Goal: Communication & Community: Connect with others

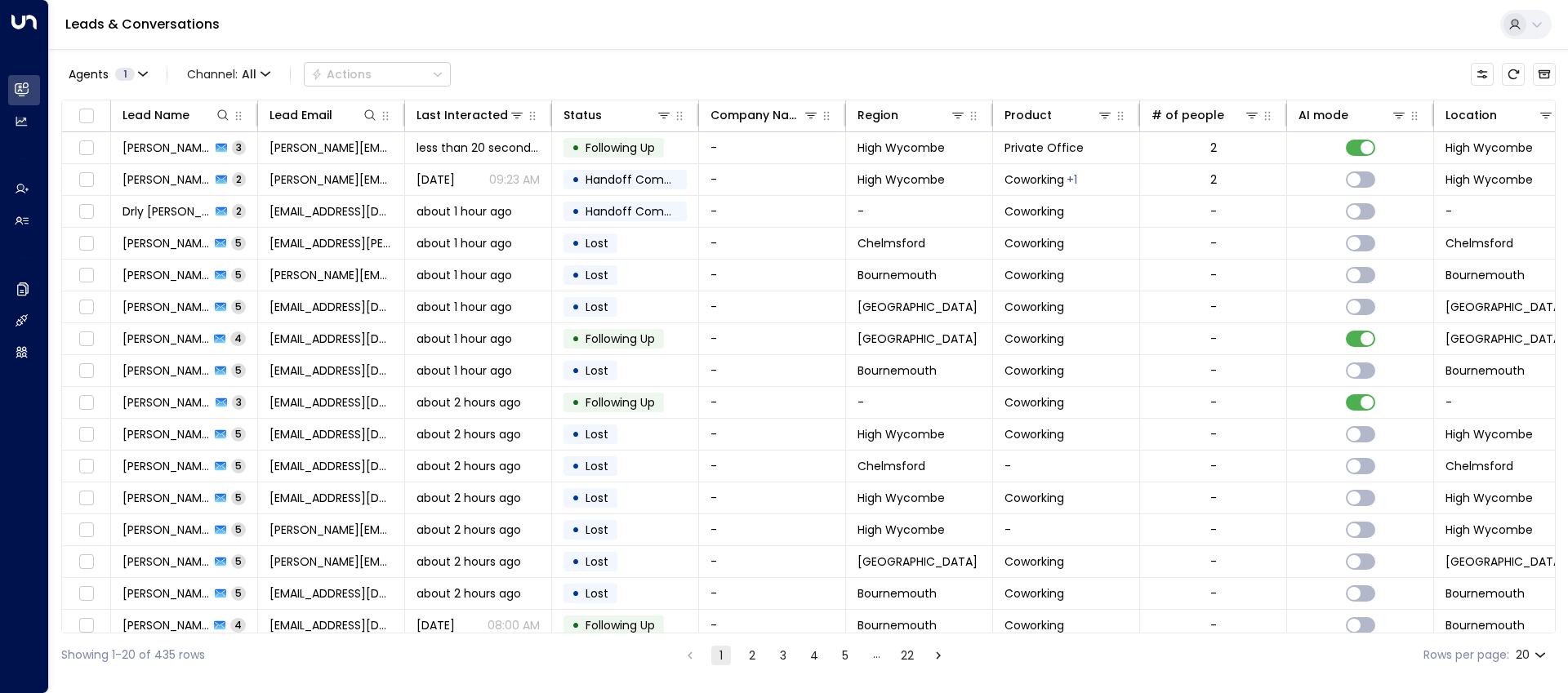
click at [450, 60] on div "Agents 1 Channel: All Actions" at bounding box center [256, 74] width 390 height 33
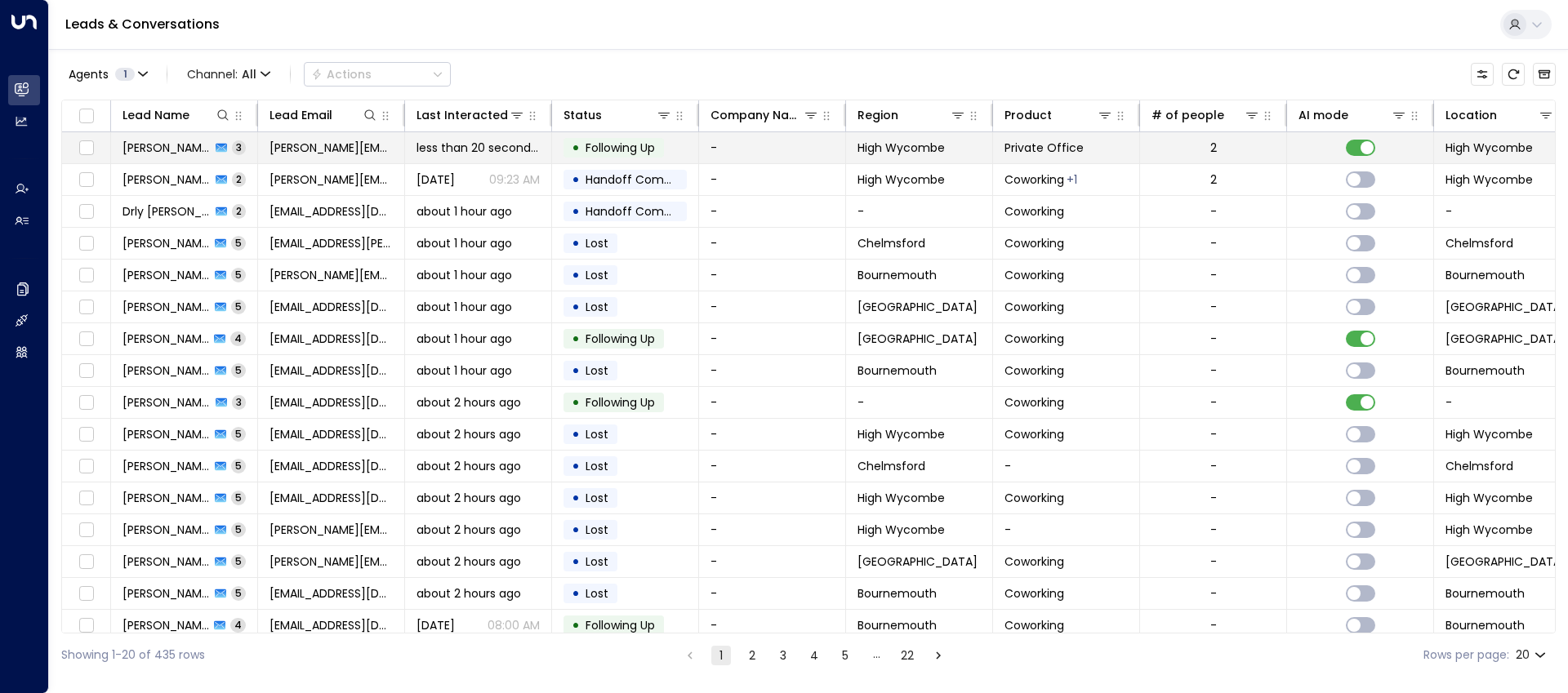
click at [170, 155] on span "[PERSON_NAME]" at bounding box center [167, 147] width 88 height 16
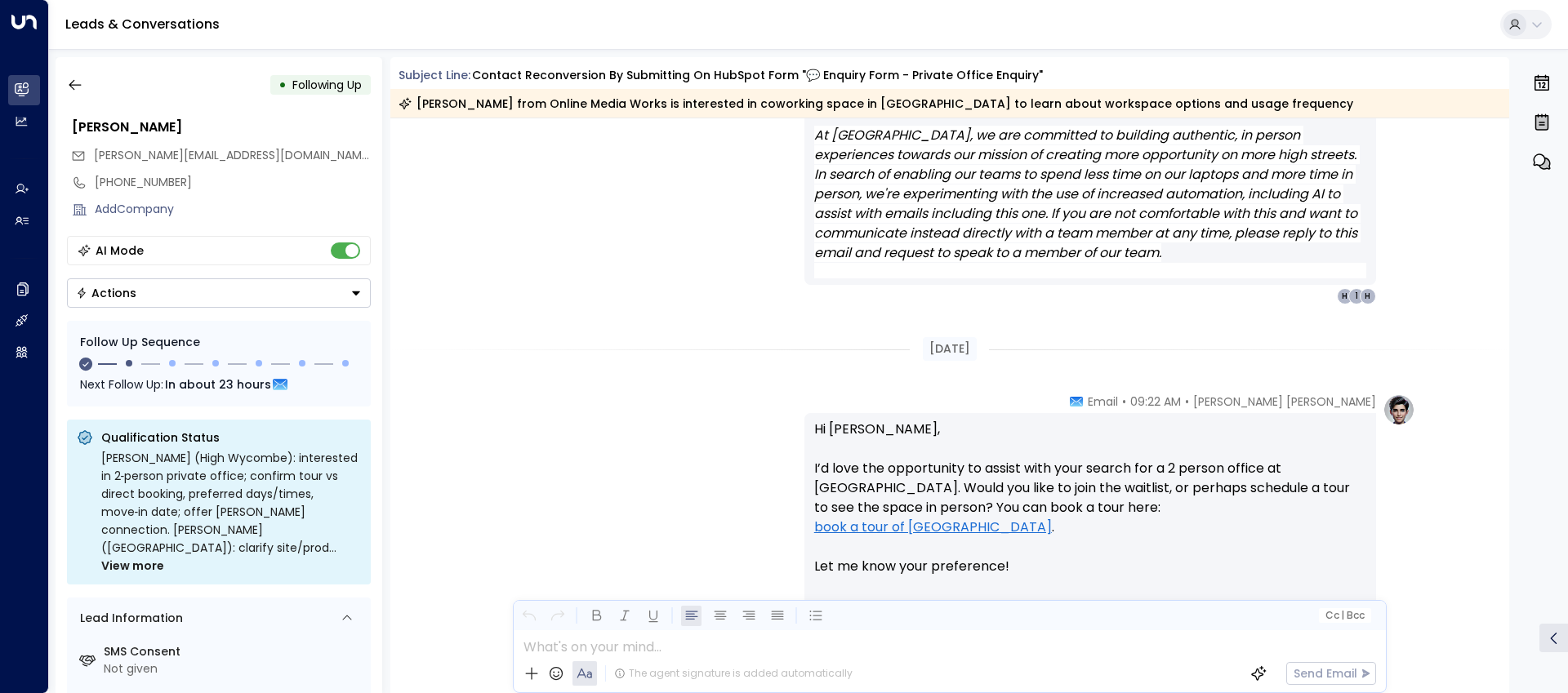
scroll to position [2363, 0]
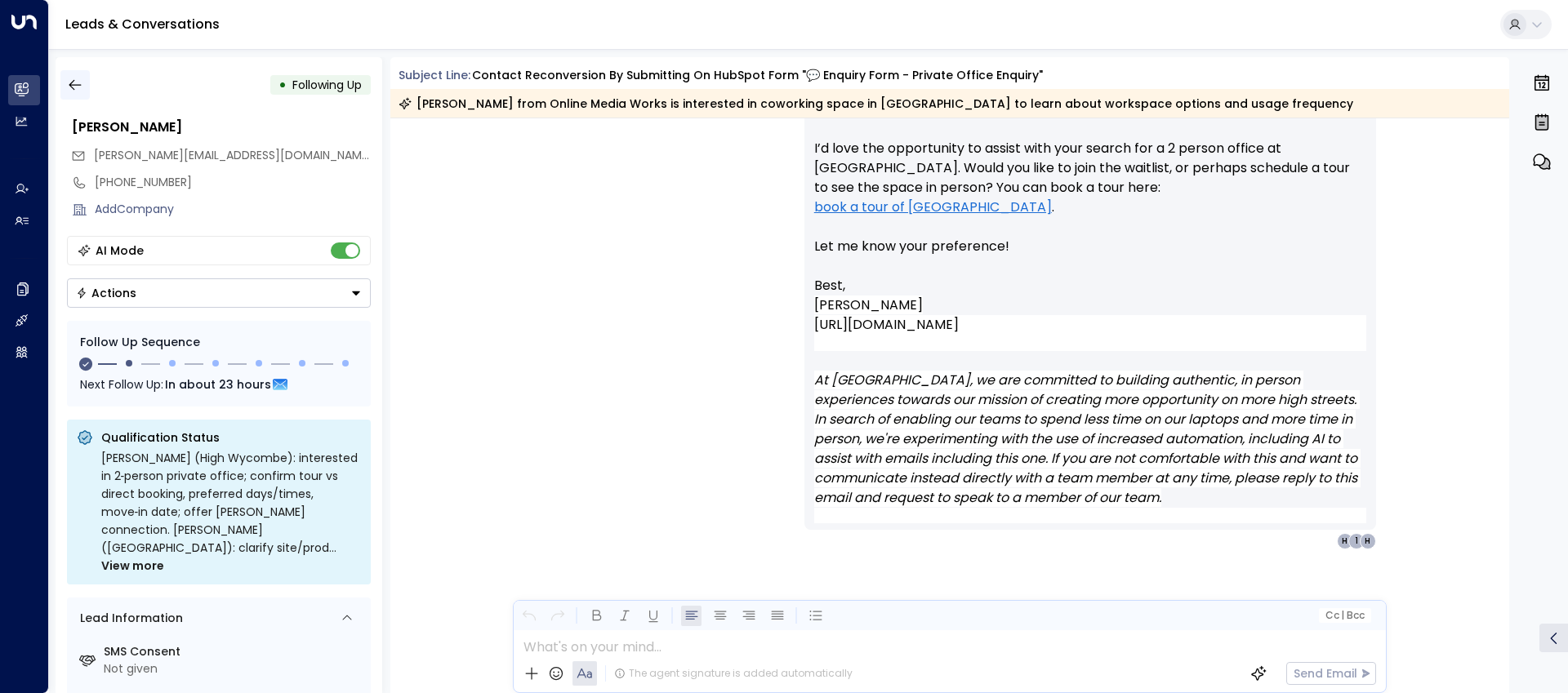
click at [70, 85] on icon "button" at bounding box center [74, 84] width 12 height 11
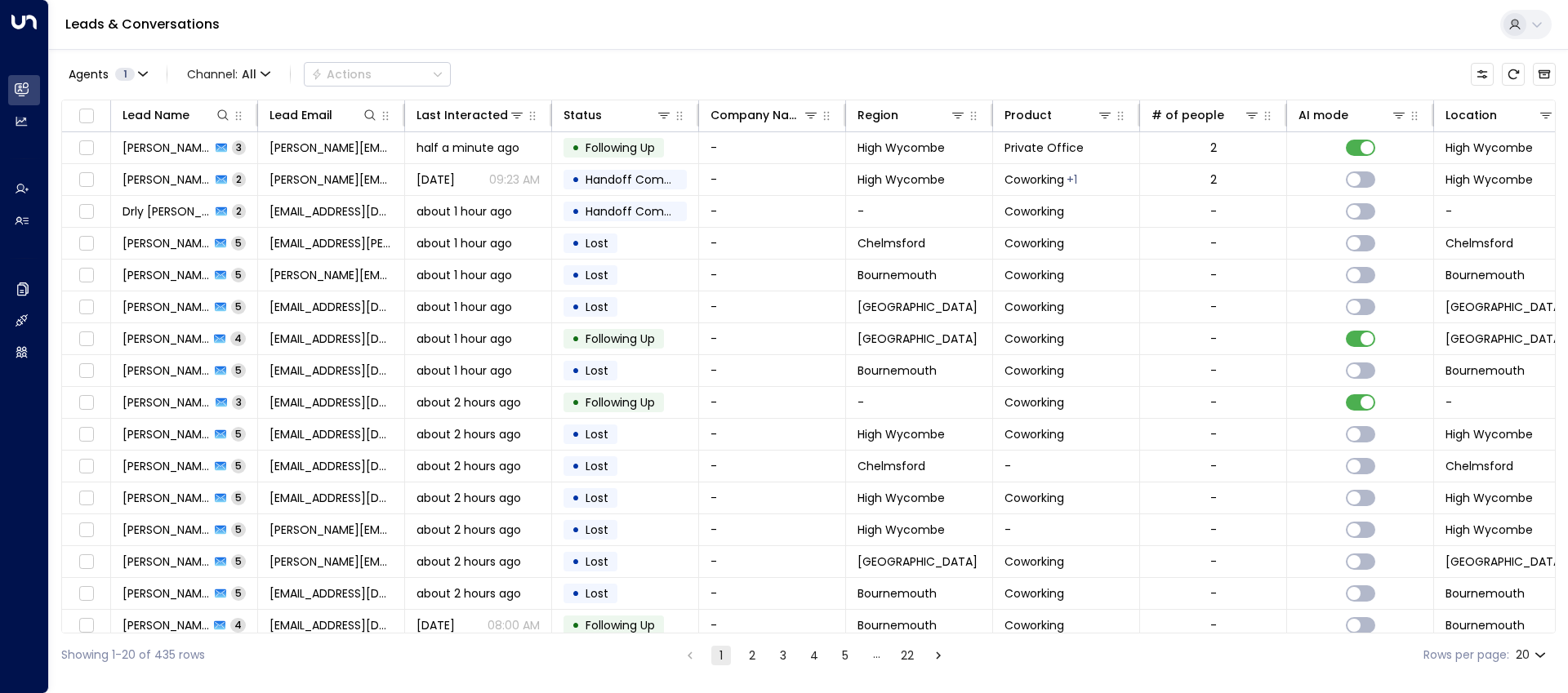
scroll to position [141, 0]
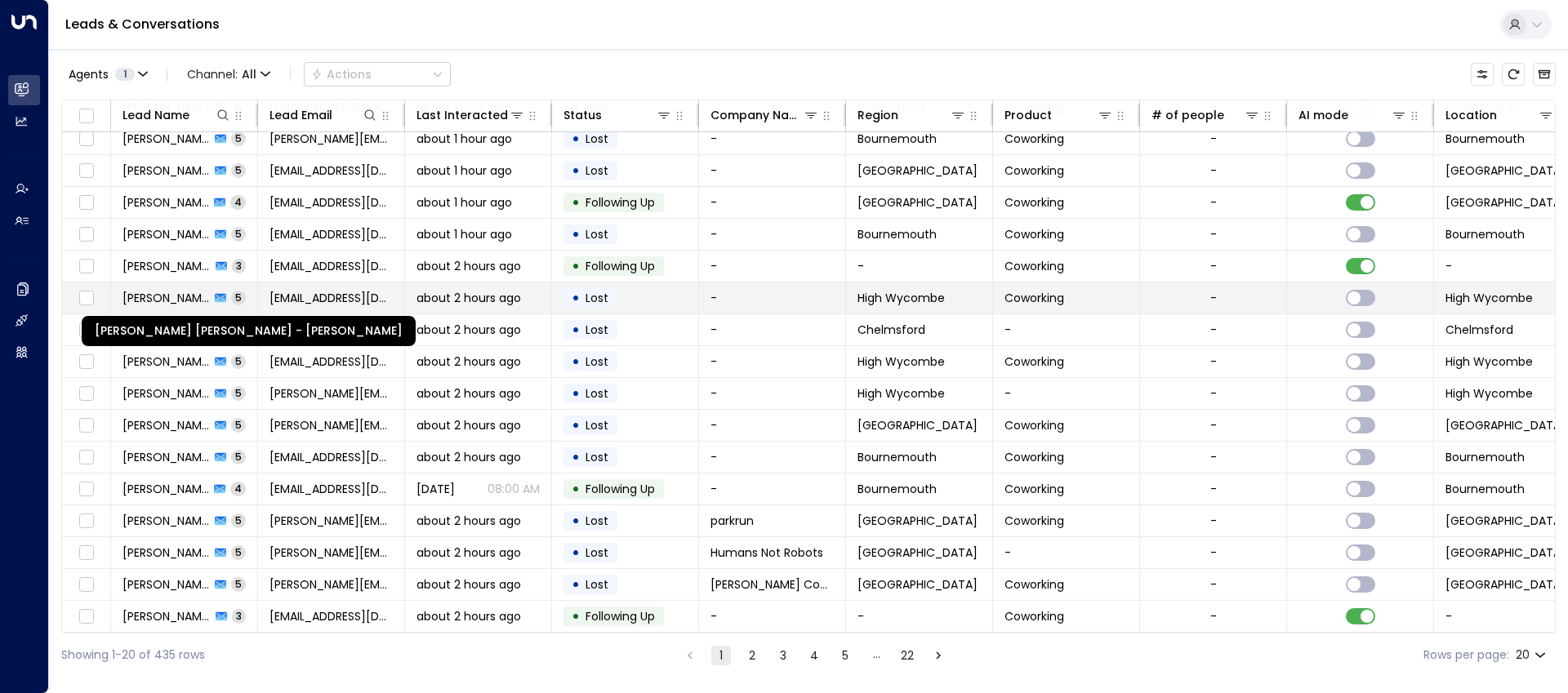
click at [186, 290] on span "[PERSON_NAME] [PERSON_NAME] - [PERSON_NAME]" at bounding box center [166, 298] width 87 height 16
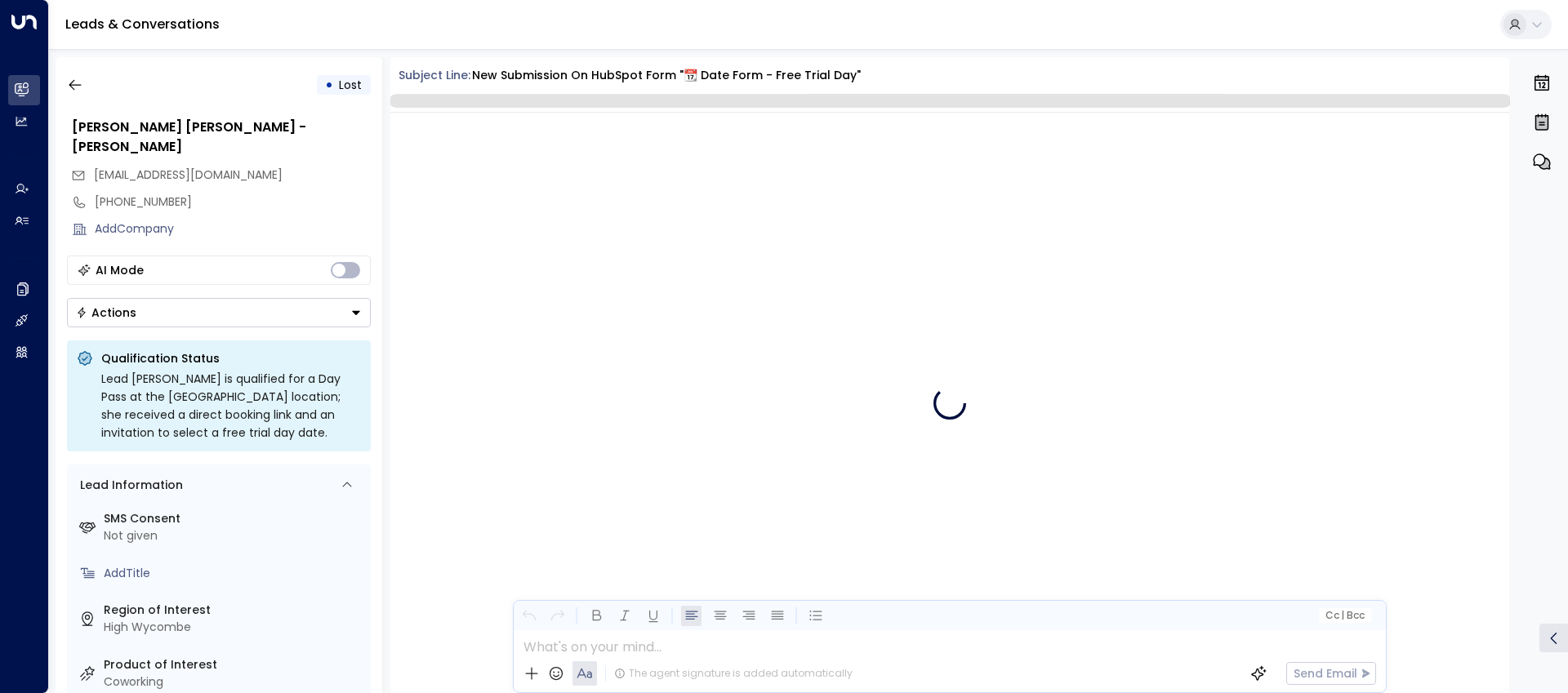
scroll to position [2239, 0]
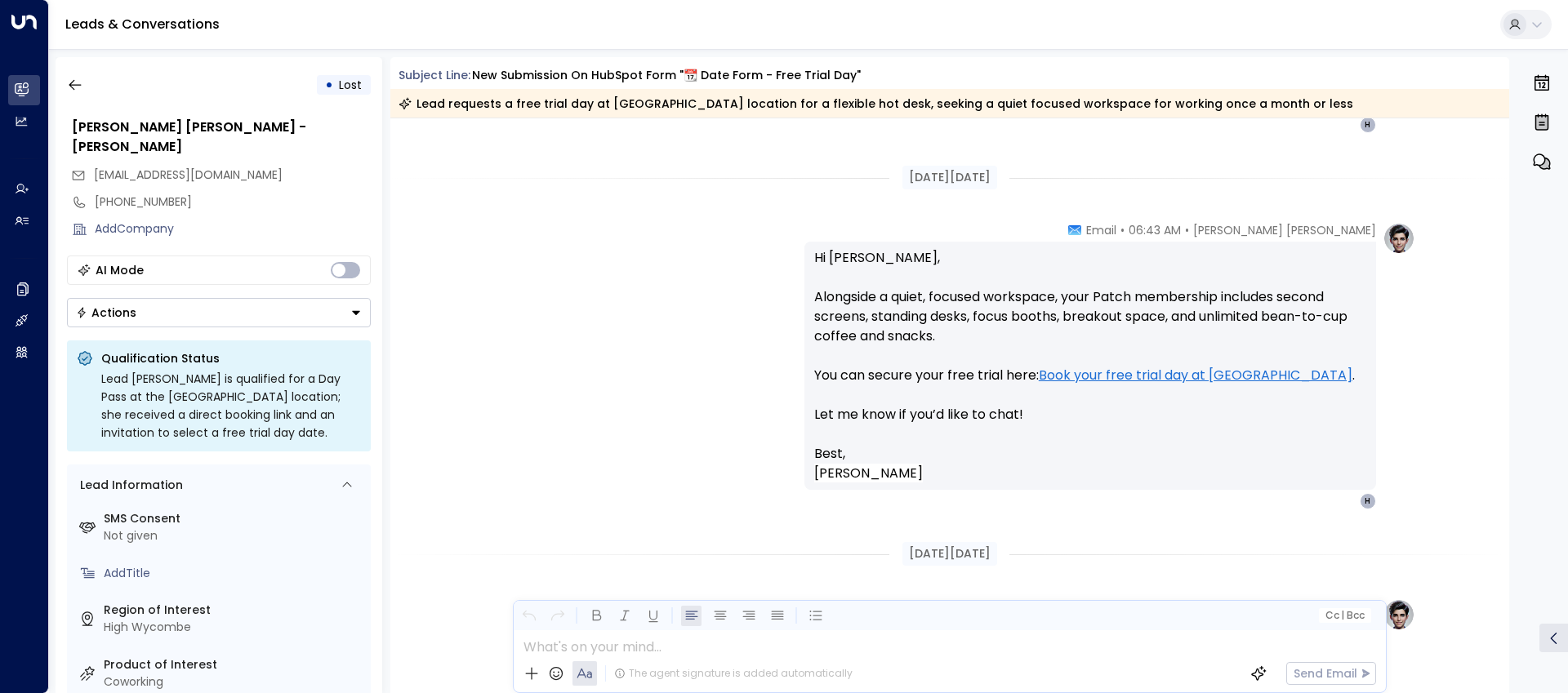
click at [1023, 420] on p "Hi [PERSON_NAME], Alongside a quiet, focused workspace, your Patch membership i…" at bounding box center [1090, 346] width 552 height 196
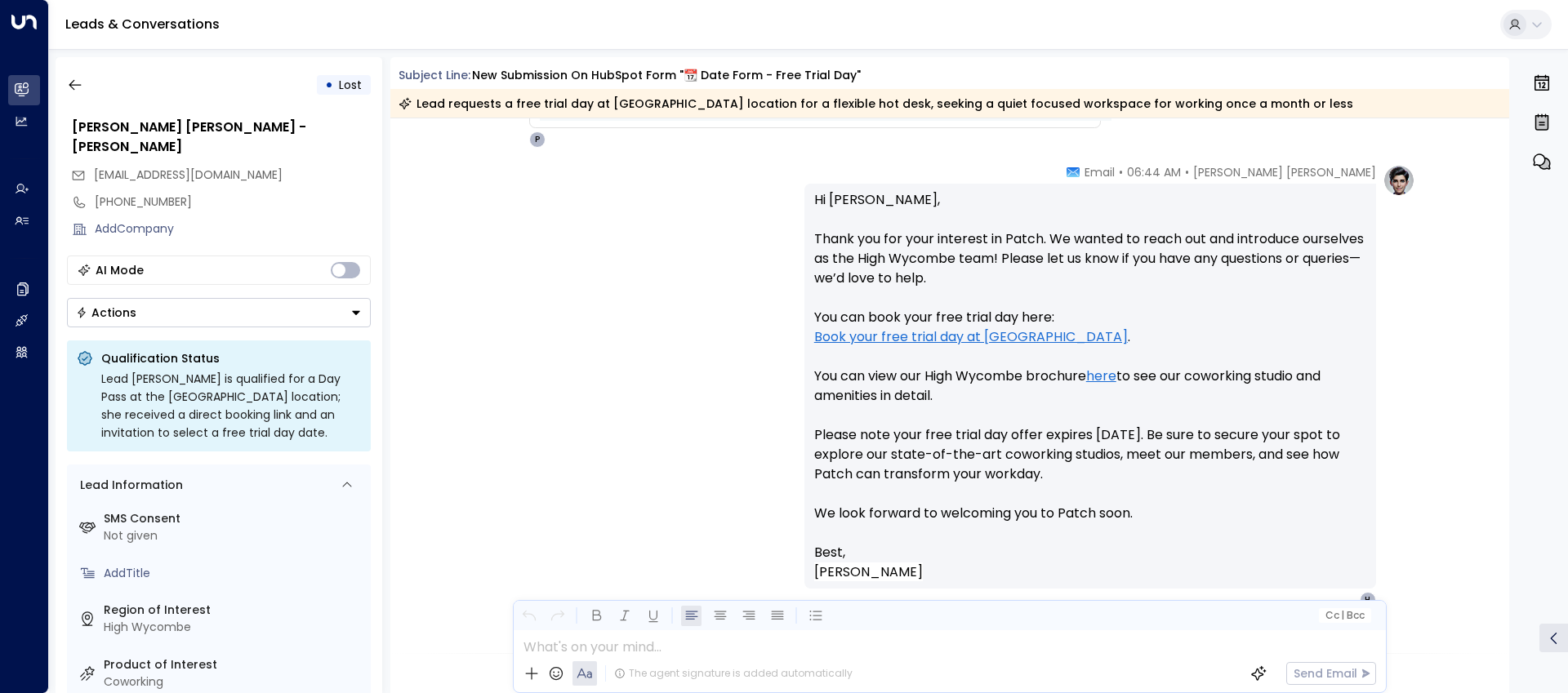
scroll to position [1430, 0]
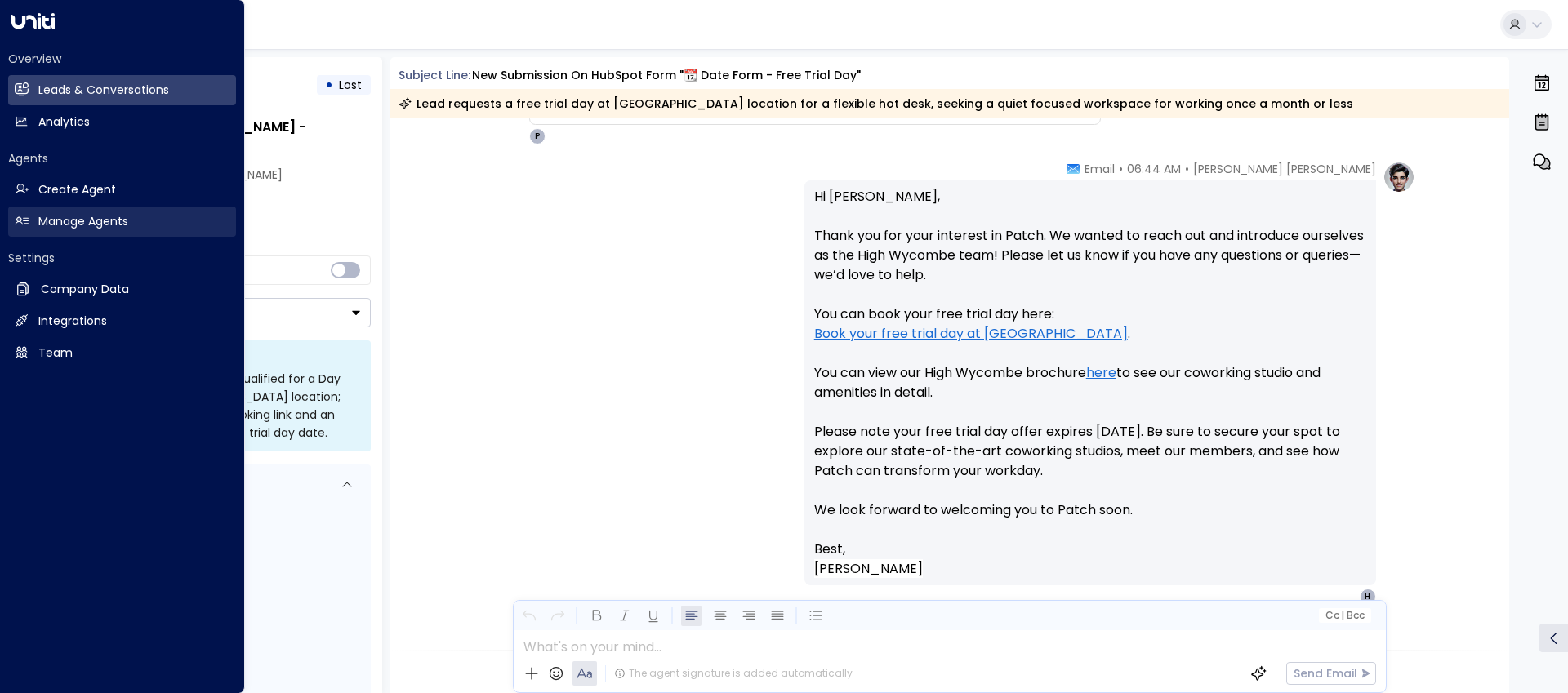
click at [66, 216] on h2 "Manage Agents" at bounding box center [84, 222] width 90 height 17
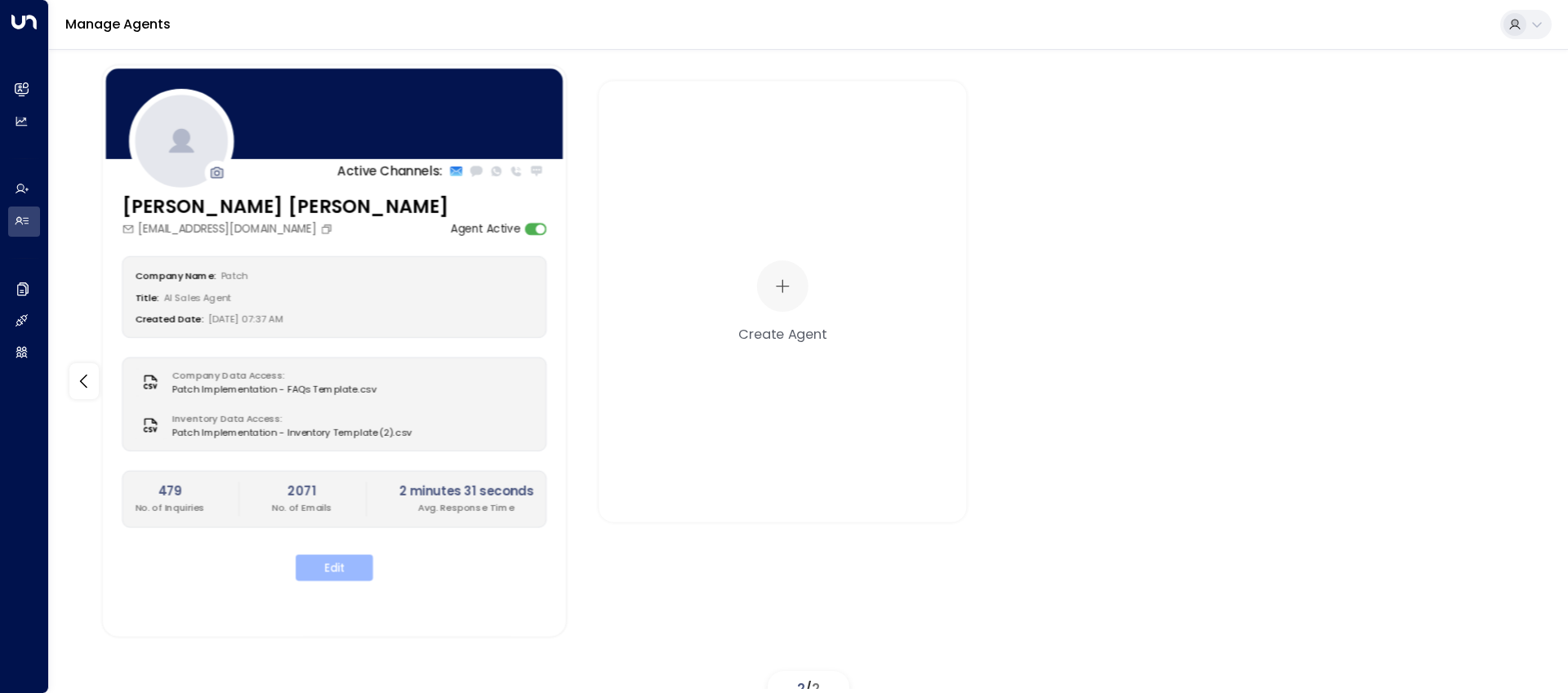
click at [345, 562] on button "Edit" at bounding box center [334, 566] width 77 height 26
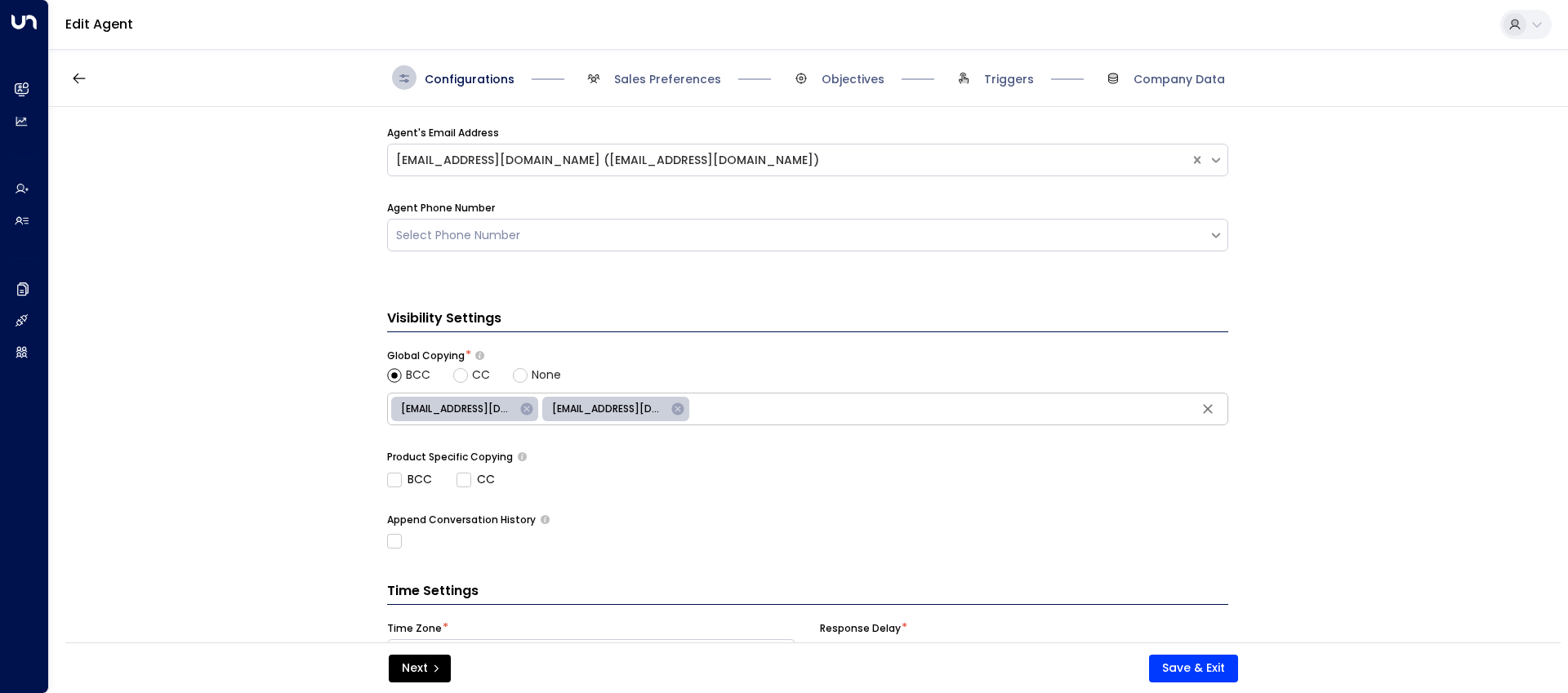
scroll to position [620, 0]
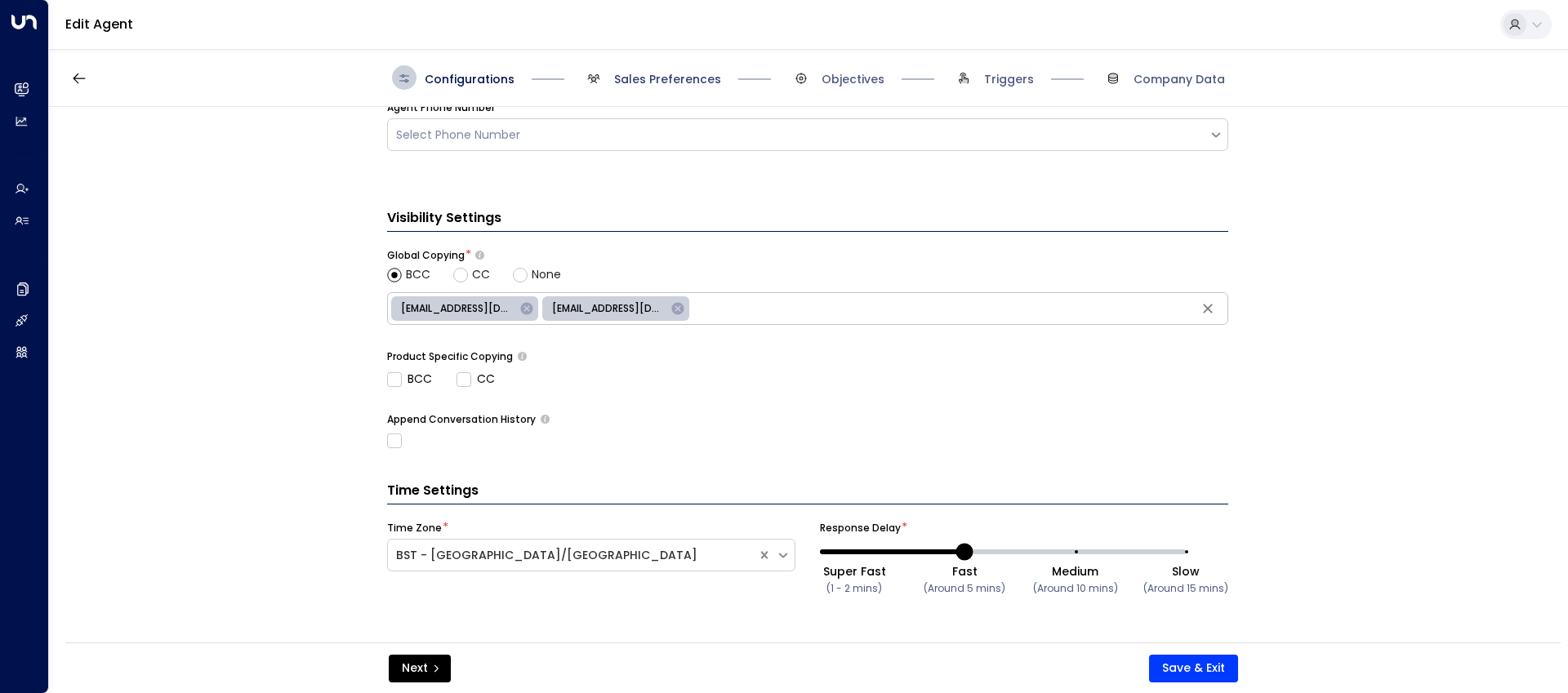
click at [672, 78] on span "Sales Preferences" at bounding box center [667, 79] width 107 height 16
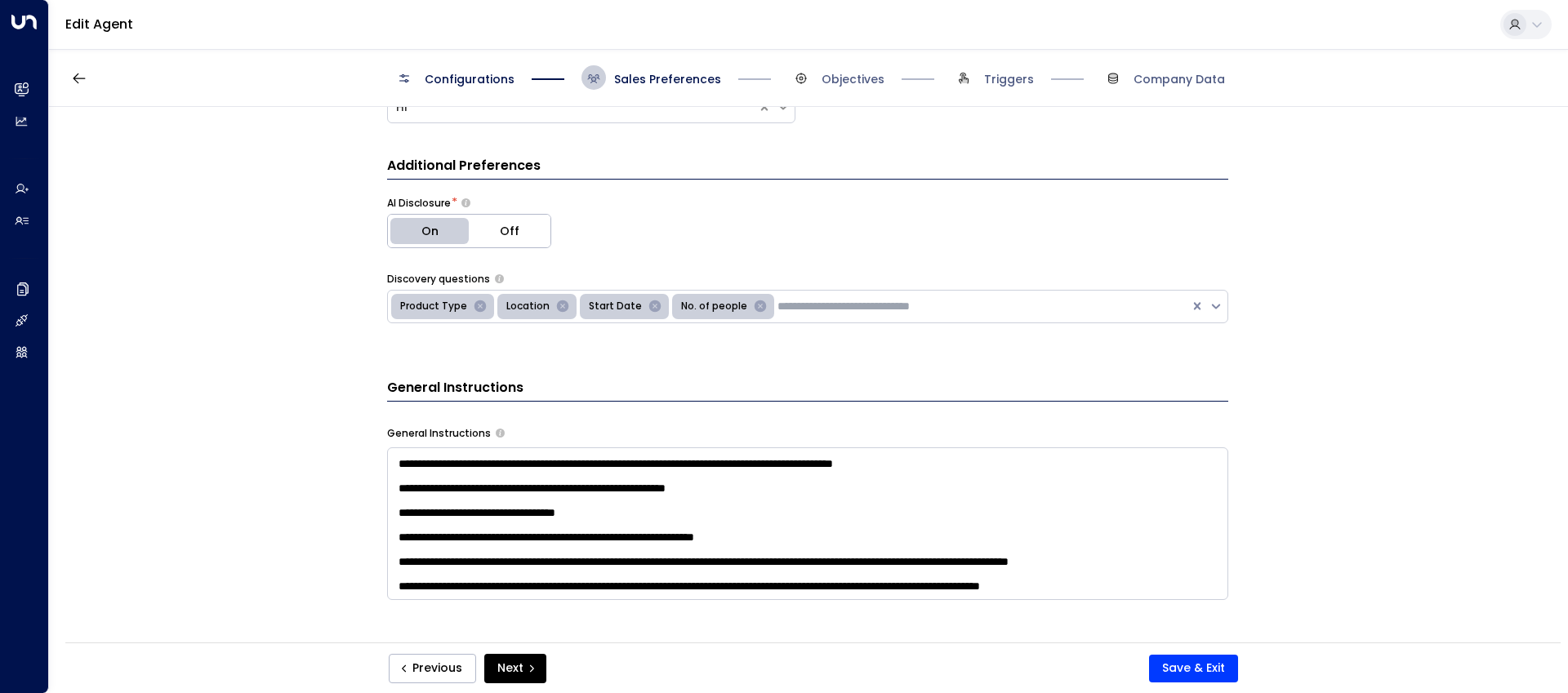
scroll to position [392, 0]
click at [642, 499] on textarea at bounding box center [808, 523] width 841 height 153
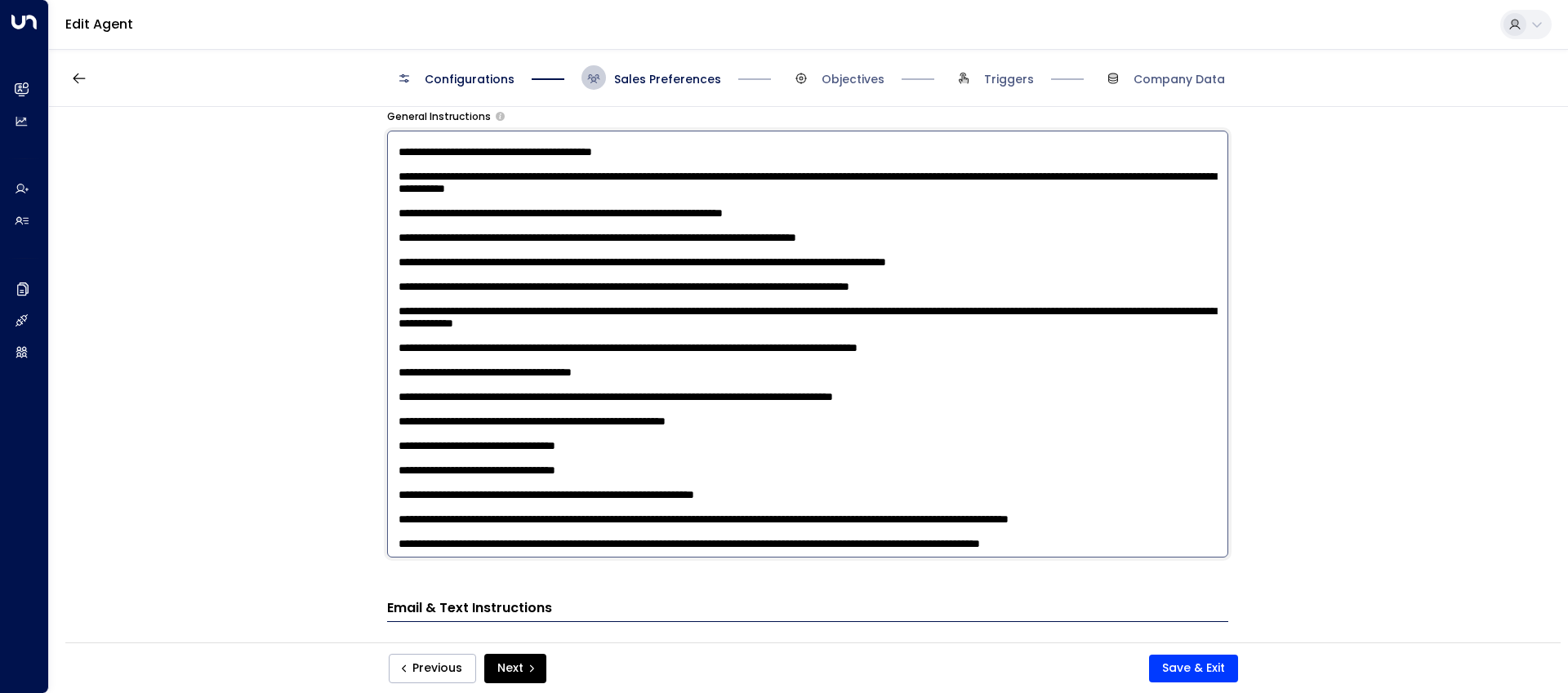
scroll to position [605, 0]
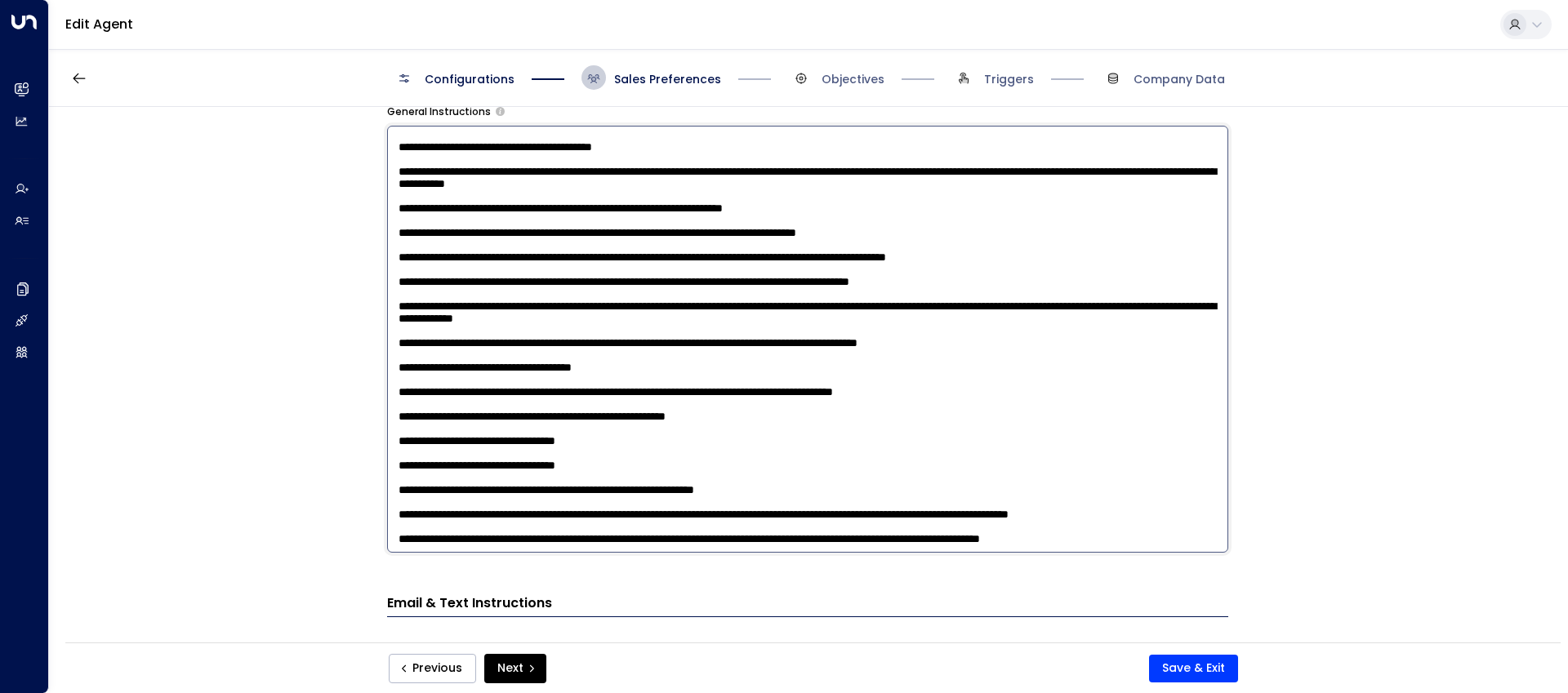
drag, startPoint x: 524, startPoint y: 486, endPoint x: 953, endPoint y: 485, distance: 429.0
click at [953, 485] on textarea at bounding box center [808, 339] width 841 height 427
click at [1016, 489] on textarea at bounding box center [808, 339] width 841 height 427
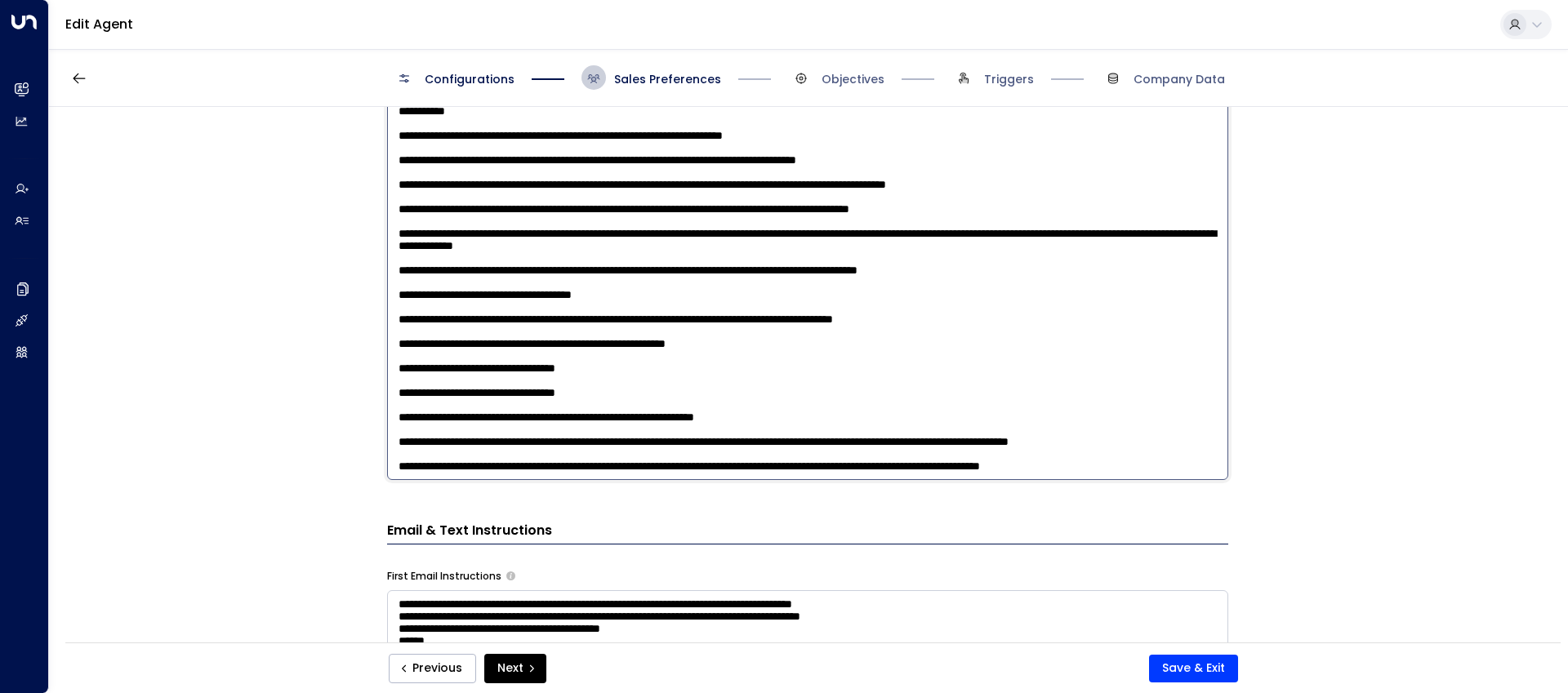
scroll to position [679, 0]
drag, startPoint x: 525, startPoint y: 456, endPoint x: 357, endPoint y: 442, distance: 168.6
click at [357, 442] on div "**********" at bounding box center [808, 379] width 1517 height 546
click at [634, 464] on textarea at bounding box center [808, 265] width 841 height 427
drag, startPoint x: 636, startPoint y: 461, endPoint x: 855, endPoint y: 450, distance: 219.3
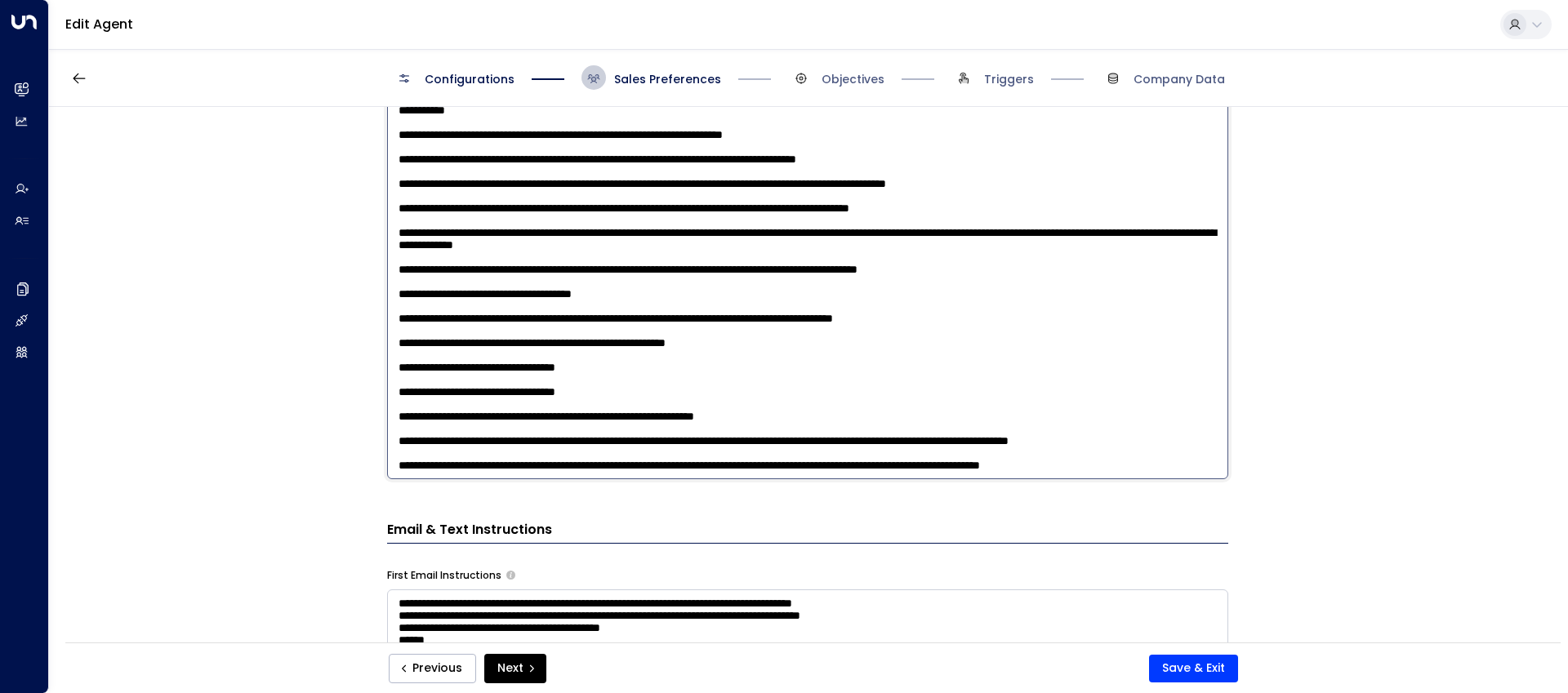
click at [855, 450] on textarea at bounding box center [808, 265] width 841 height 427
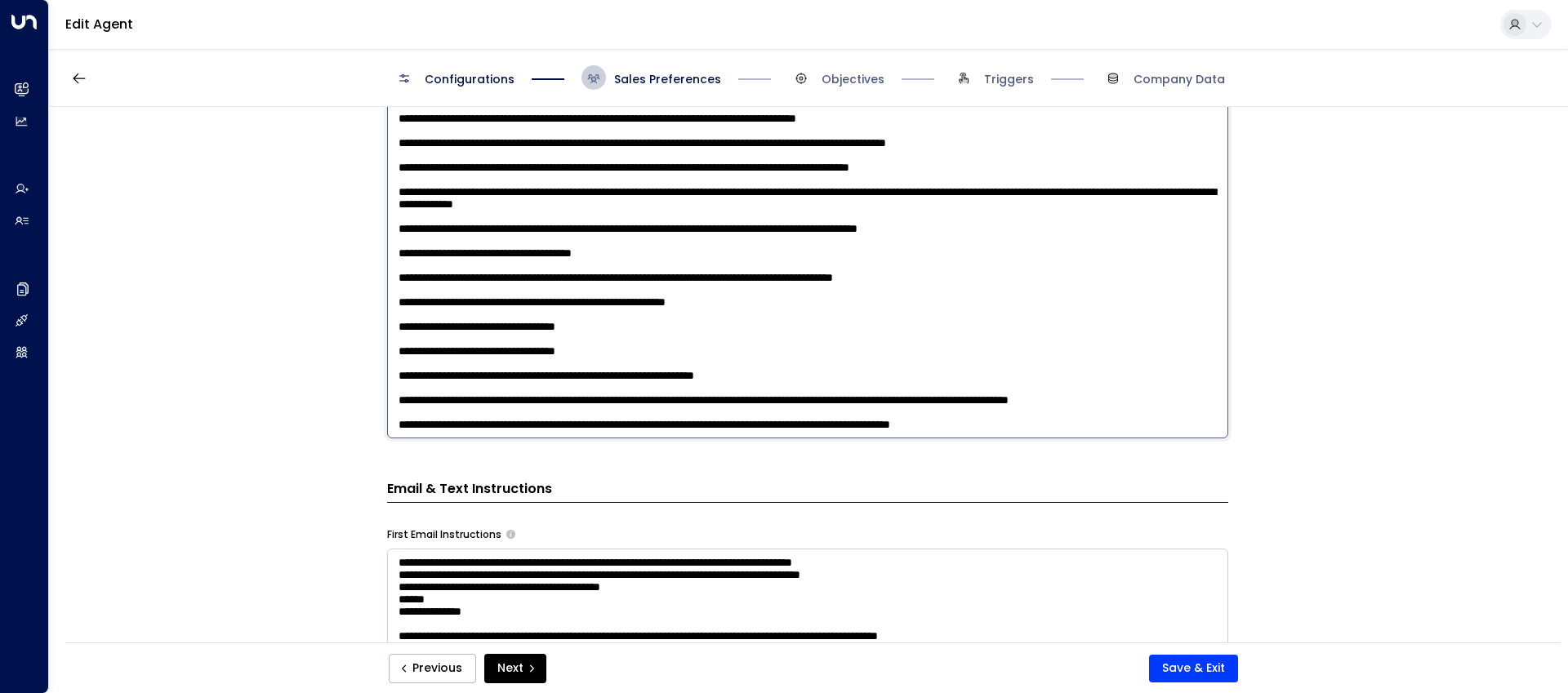
scroll to position [729, 0]
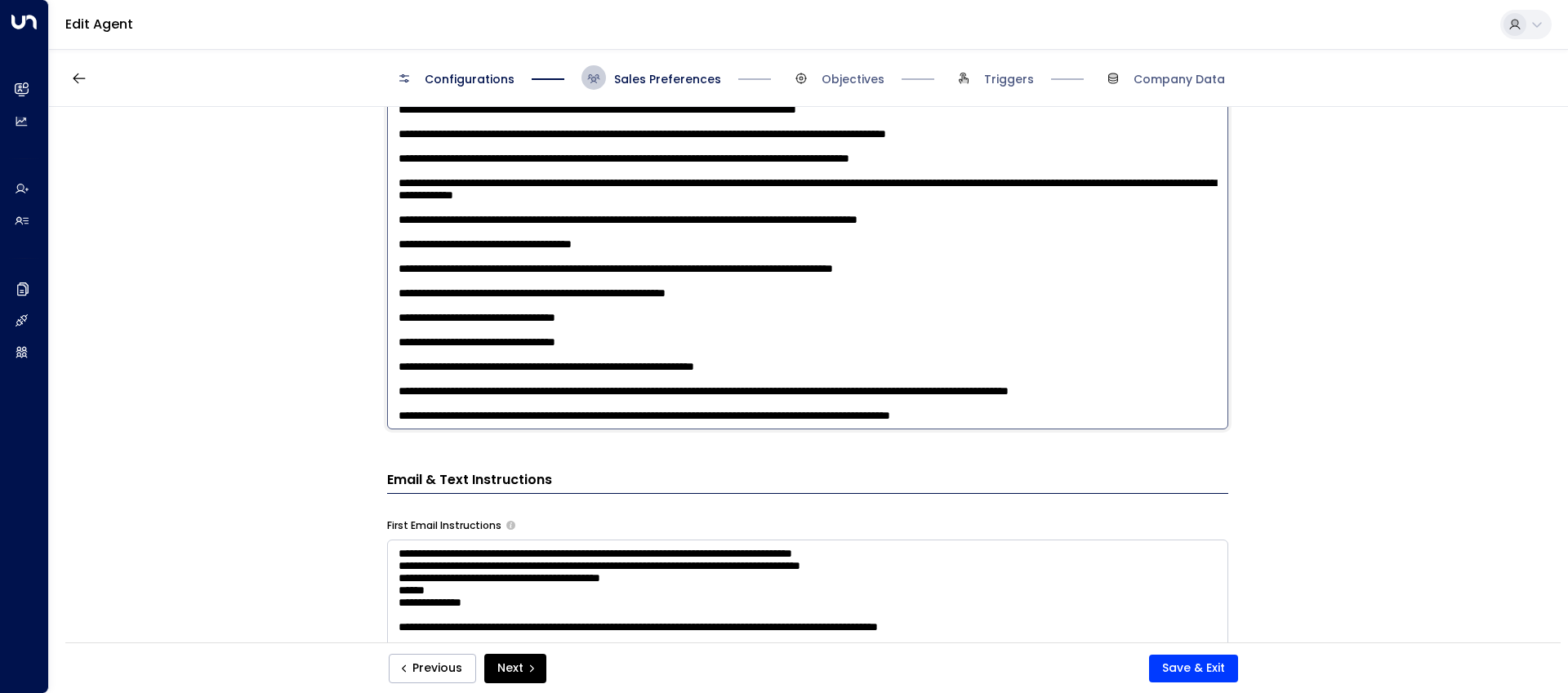
drag, startPoint x: 1213, startPoint y: 375, endPoint x: 801, endPoint y: 385, distance: 412.1
click at [801, 385] on textarea at bounding box center [808, 216] width 841 height 427
click at [657, 383] on textarea at bounding box center [808, 216] width 841 height 427
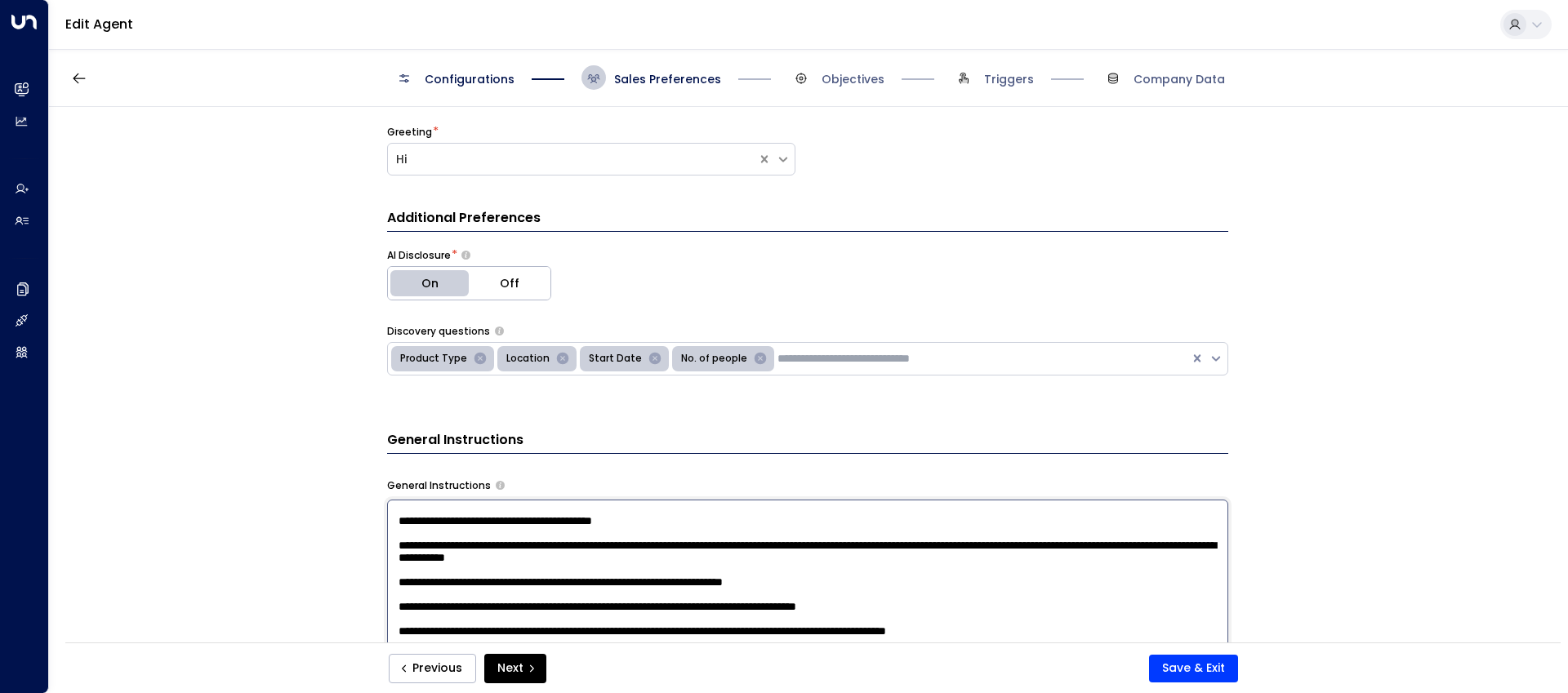
scroll to position [0, 0]
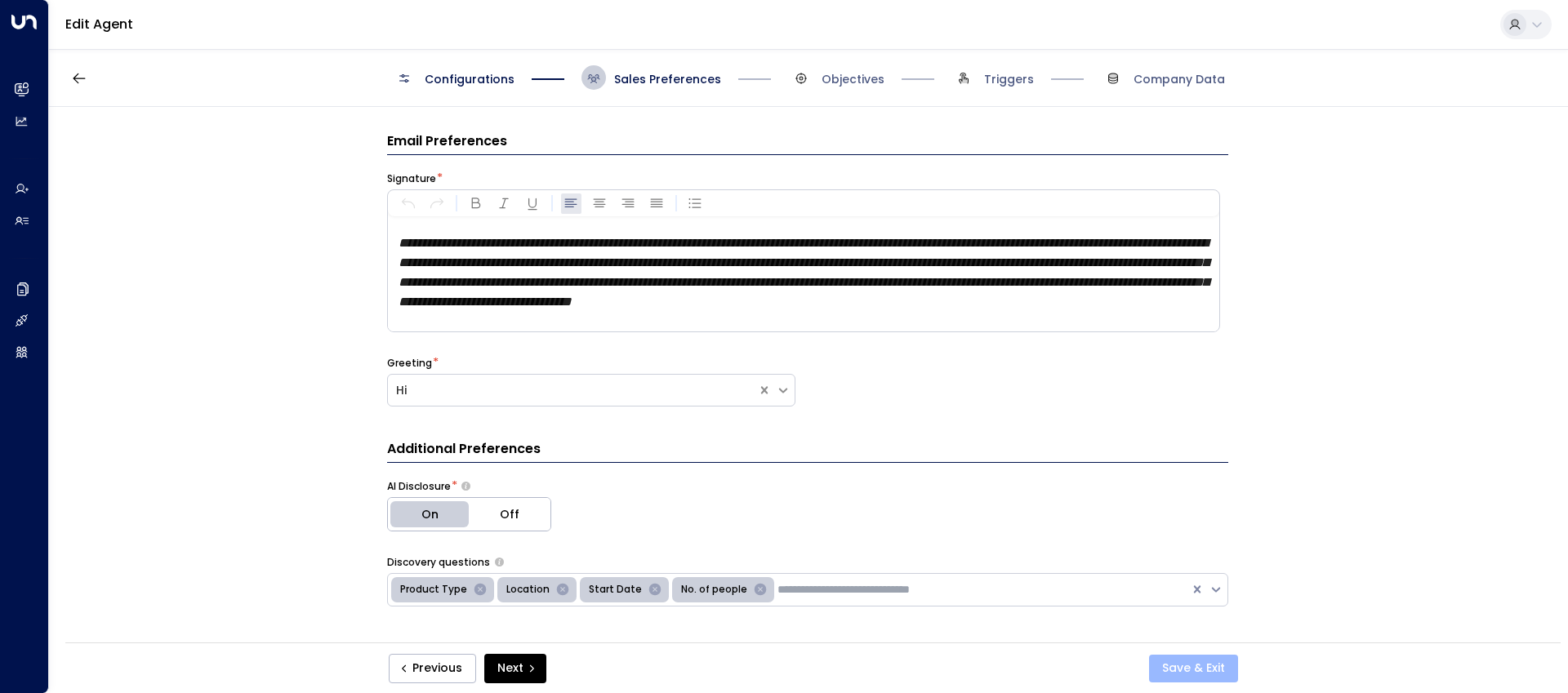
type textarea "**********"
click at [1192, 668] on button "Save & Exit" at bounding box center [1194, 668] width 89 height 28
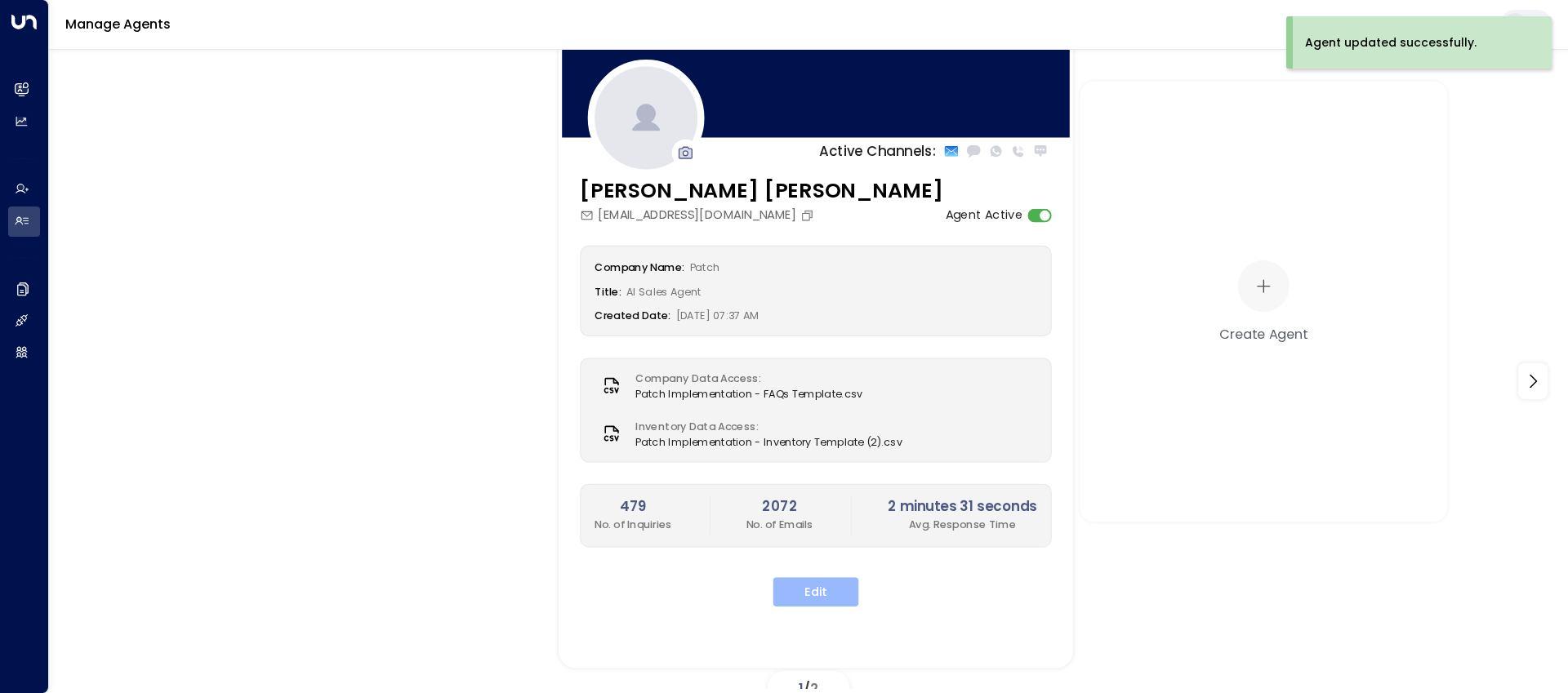
click at [802, 591] on button "Edit" at bounding box center [815, 591] width 85 height 30
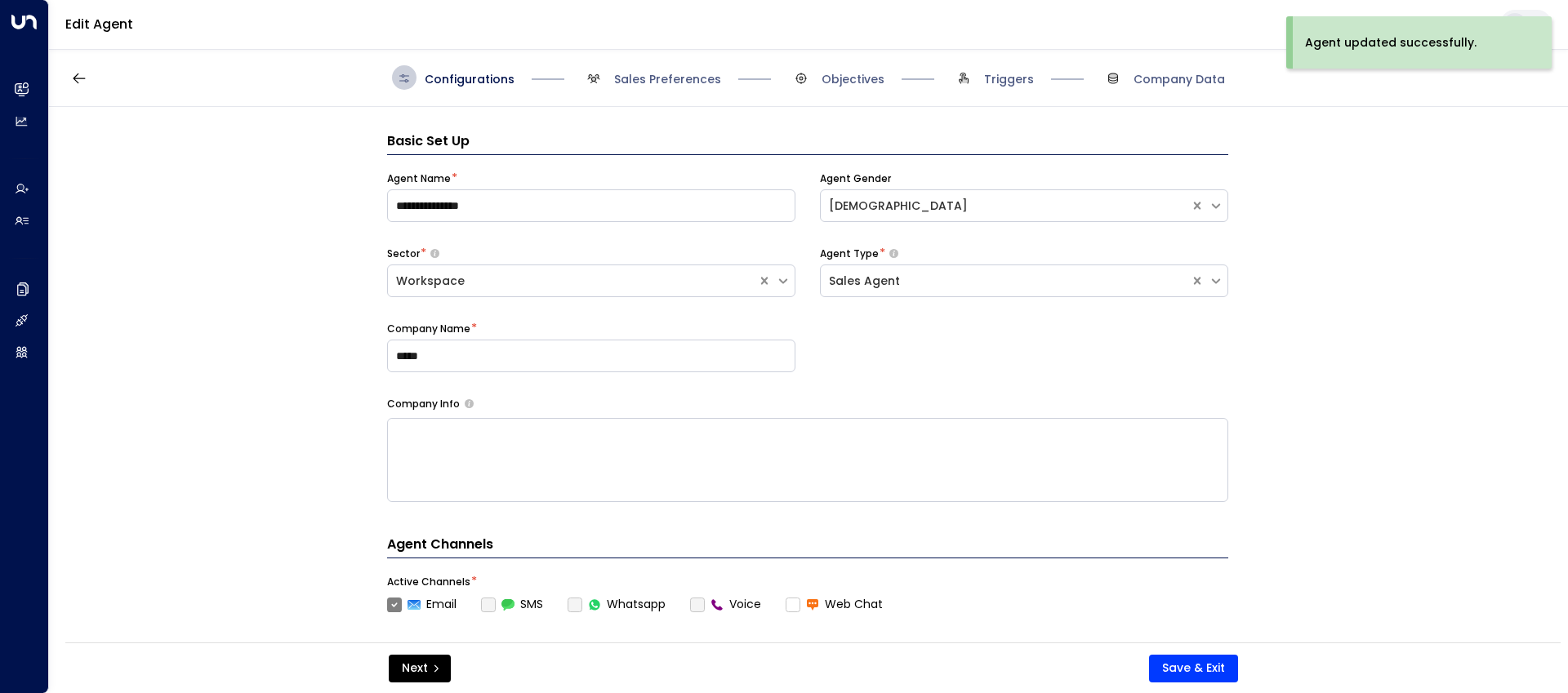
scroll to position [25, 0]
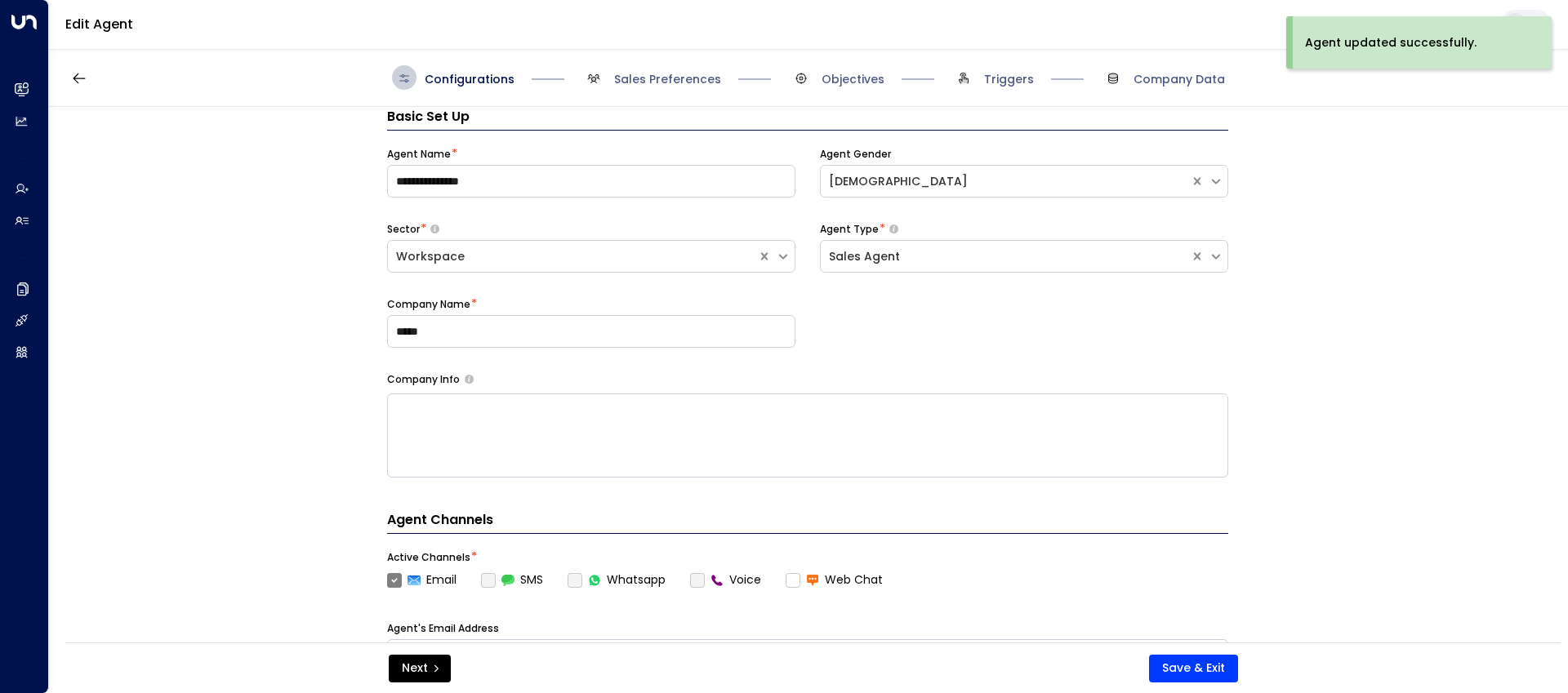
click at [836, 89] on span "Objectives" at bounding box center [837, 78] width 96 height 25
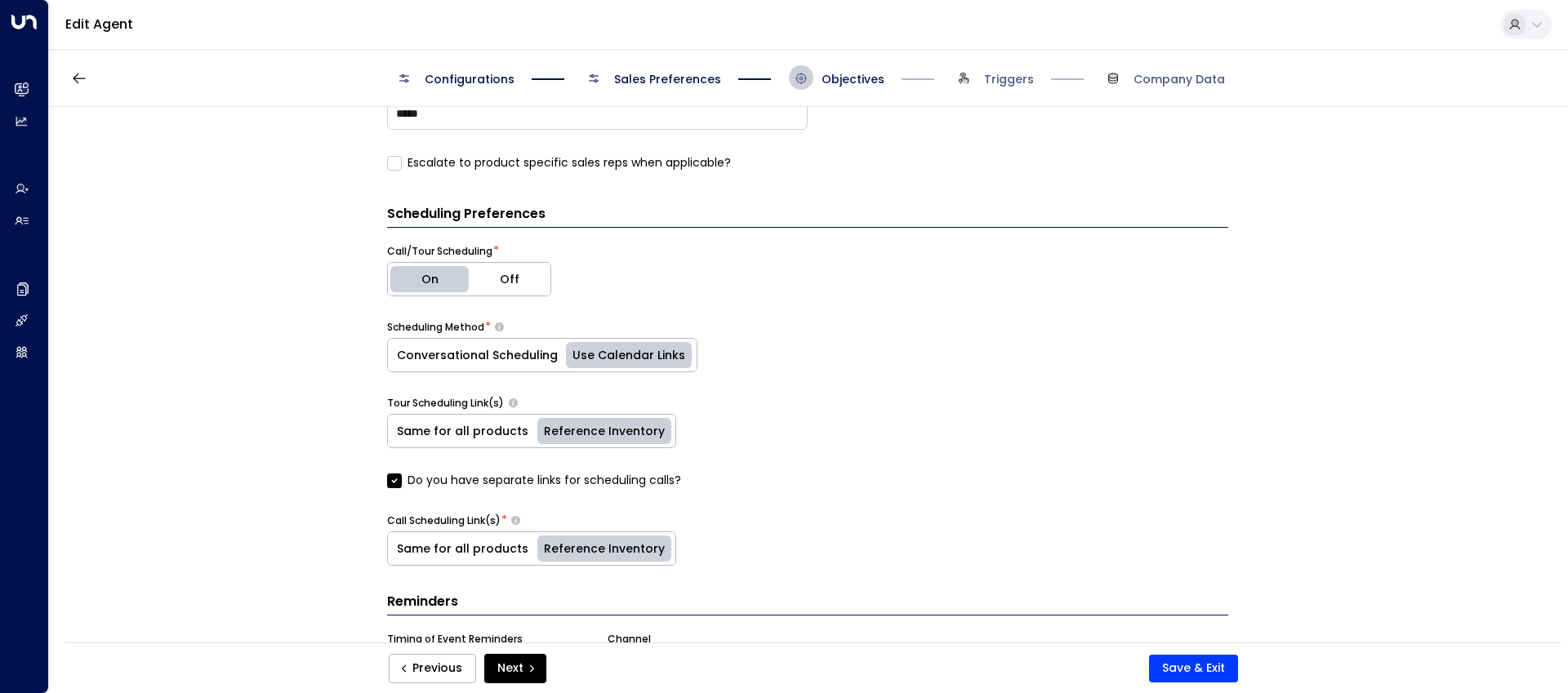
scroll to position [749, 0]
click at [415, 171] on label "Escalate to product specific sales reps when applicable?" at bounding box center [559, 165] width 344 height 17
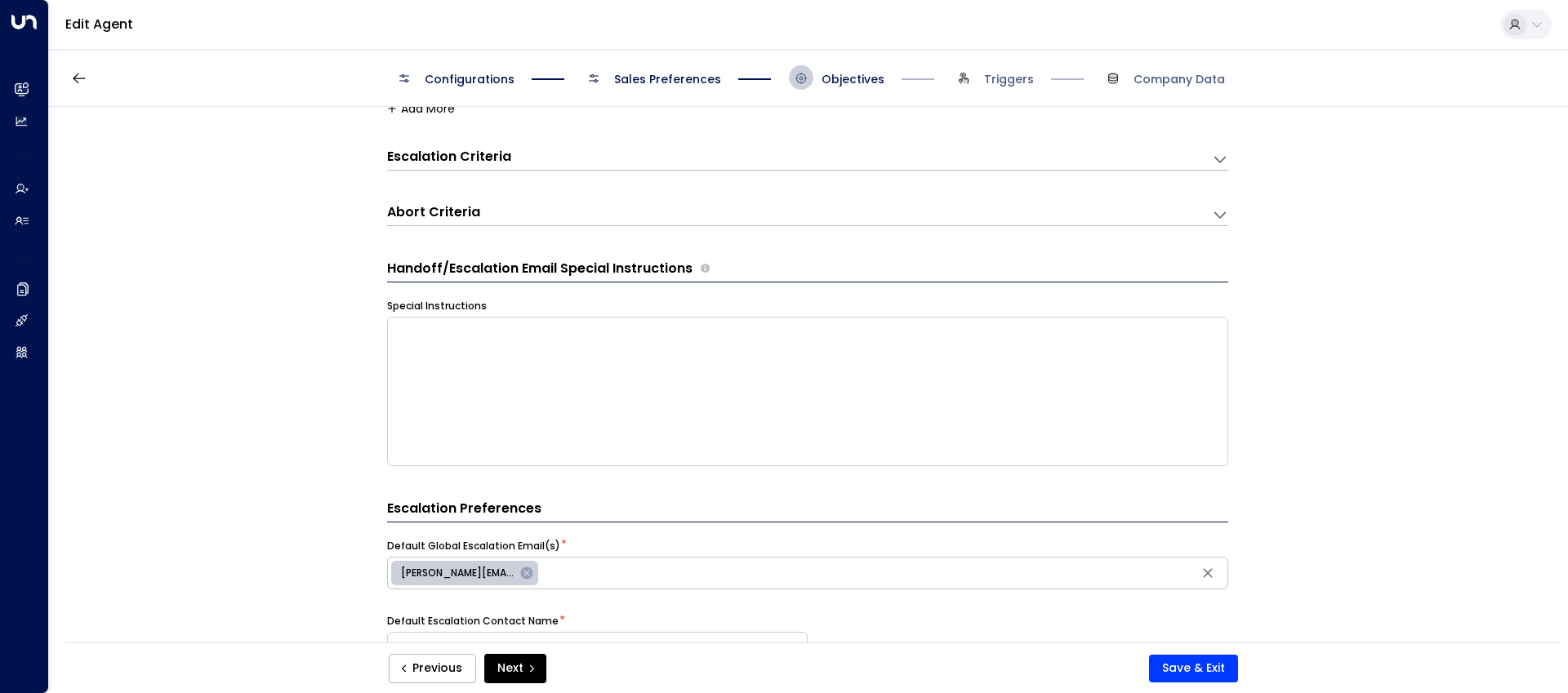
scroll to position [218, 0]
drag, startPoint x: 709, startPoint y: 271, endPoint x: 384, endPoint y: 269, distance: 325.0
click at [387, 269] on div "Handoff/Escalation Email Special Instructions" at bounding box center [808, 269] width 841 height 24
click at [489, 347] on textarea at bounding box center [808, 390] width 841 height 150
click at [745, 198] on div "**********" at bounding box center [808, 209] width 841 height 31
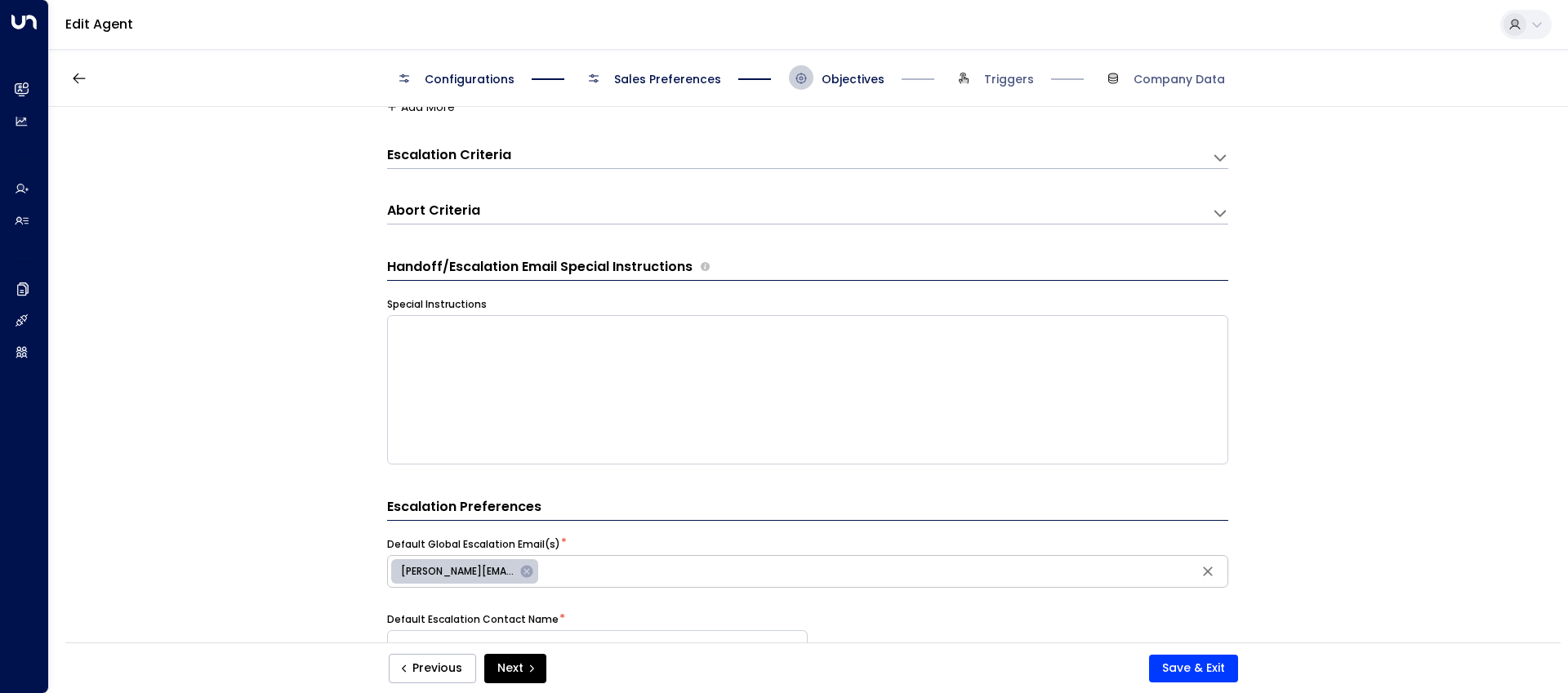
click at [777, 168] on div "Abort Criteria" at bounding box center [799, 156] width 825 height 22
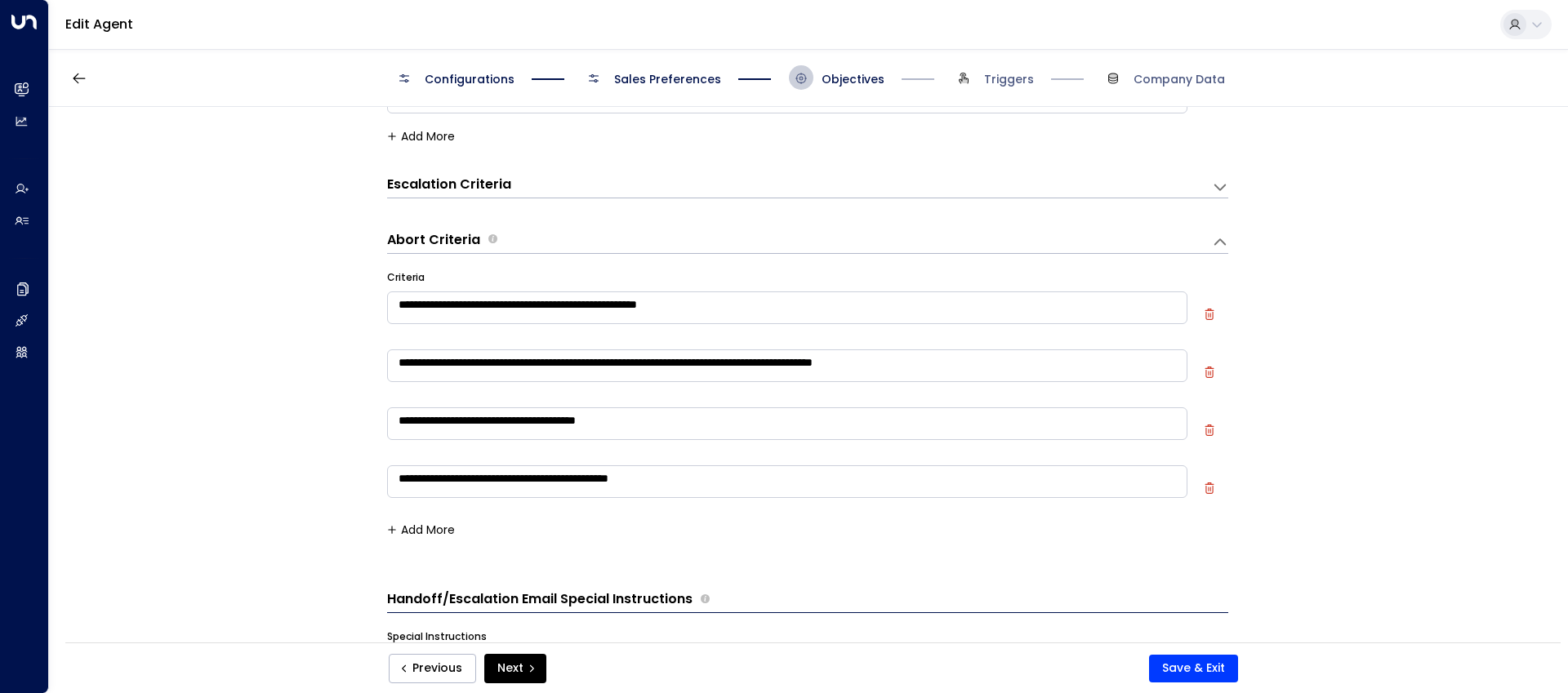
scroll to position [183, 0]
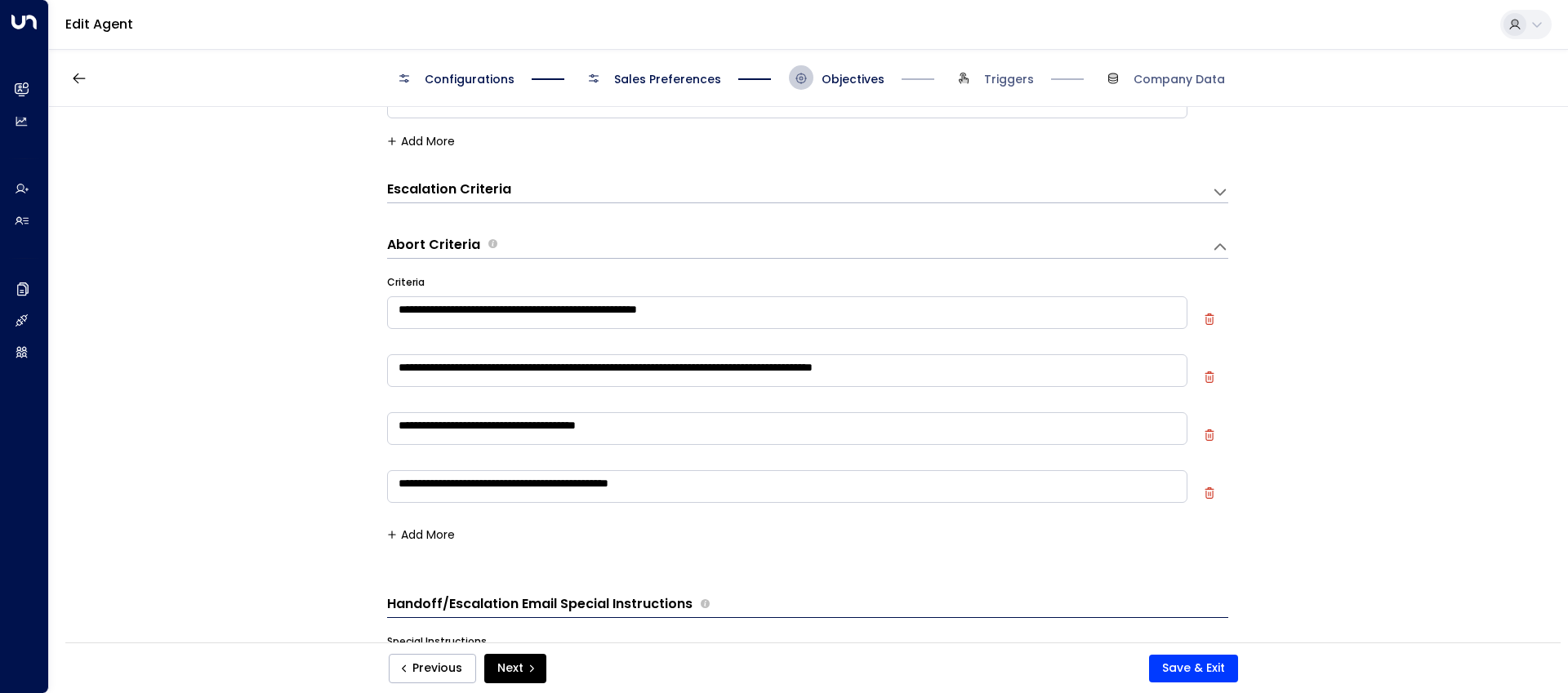
click at [940, 182] on div "Escalation Criteria Reset" at bounding box center [791, 190] width 808 height 19
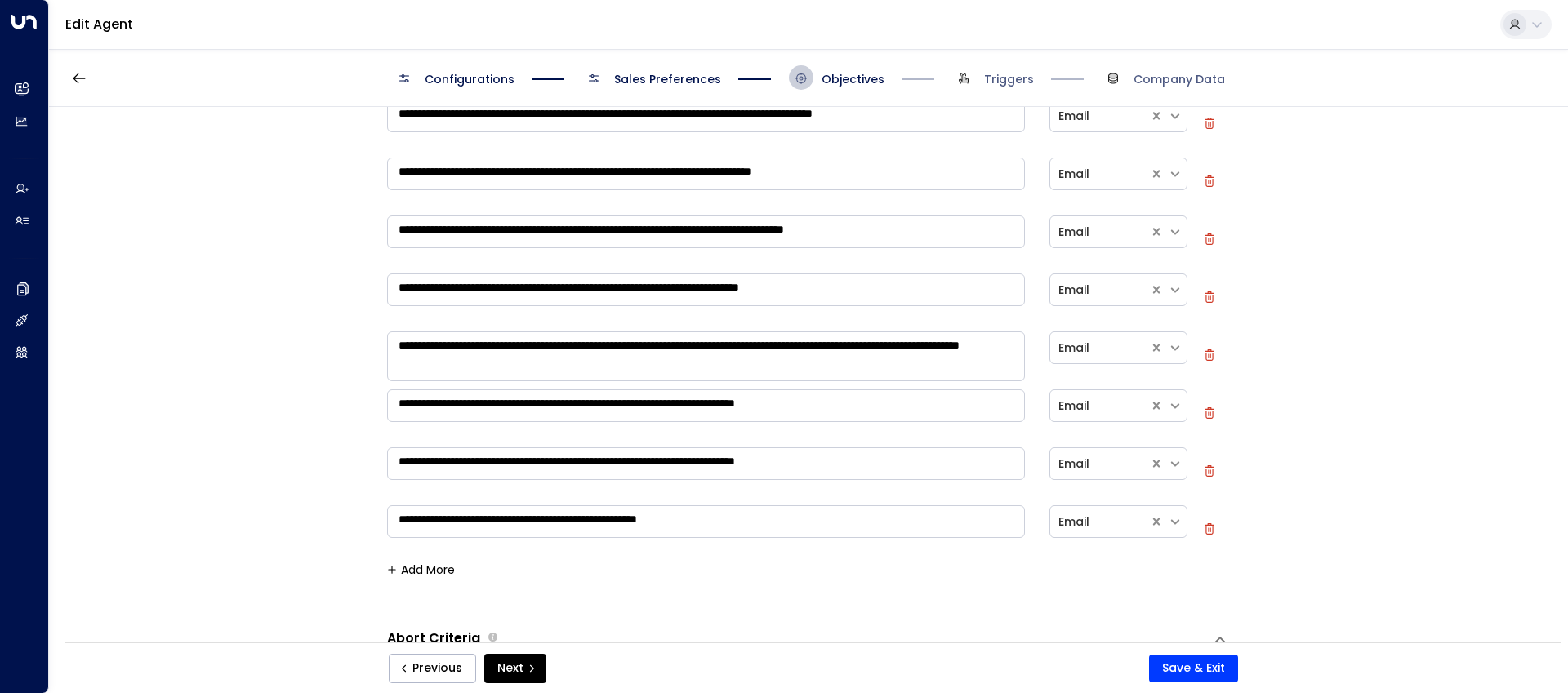
scroll to position [392, 0]
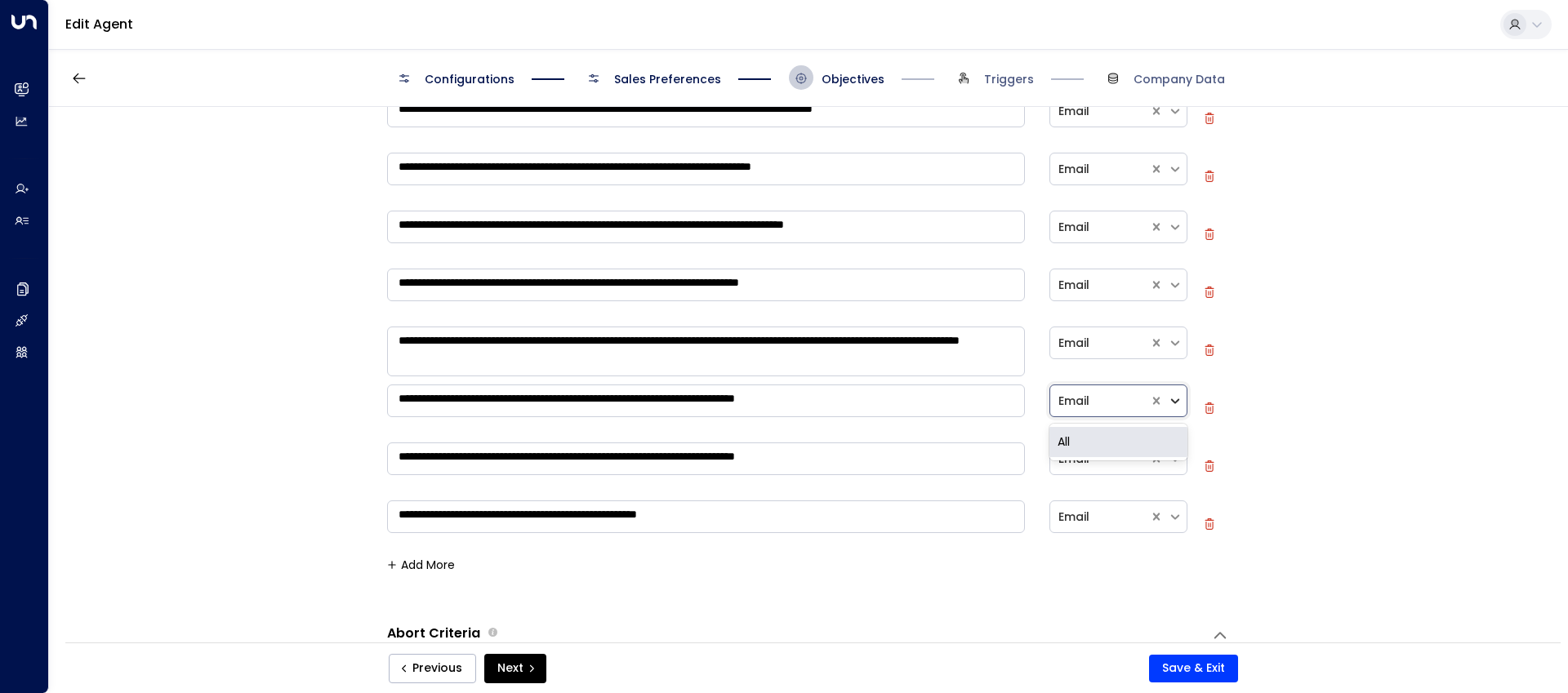
click at [1172, 398] on icon at bounding box center [1174, 400] width 14 height 14
click at [1077, 441] on div "All" at bounding box center [1119, 442] width 138 height 30
click at [1176, 408] on div at bounding box center [1177, 401] width 19 height 23
click at [1102, 436] on div "All" at bounding box center [1119, 442] width 138 height 30
click at [1089, 407] on div at bounding box center [1099, 400] width 83 height 20
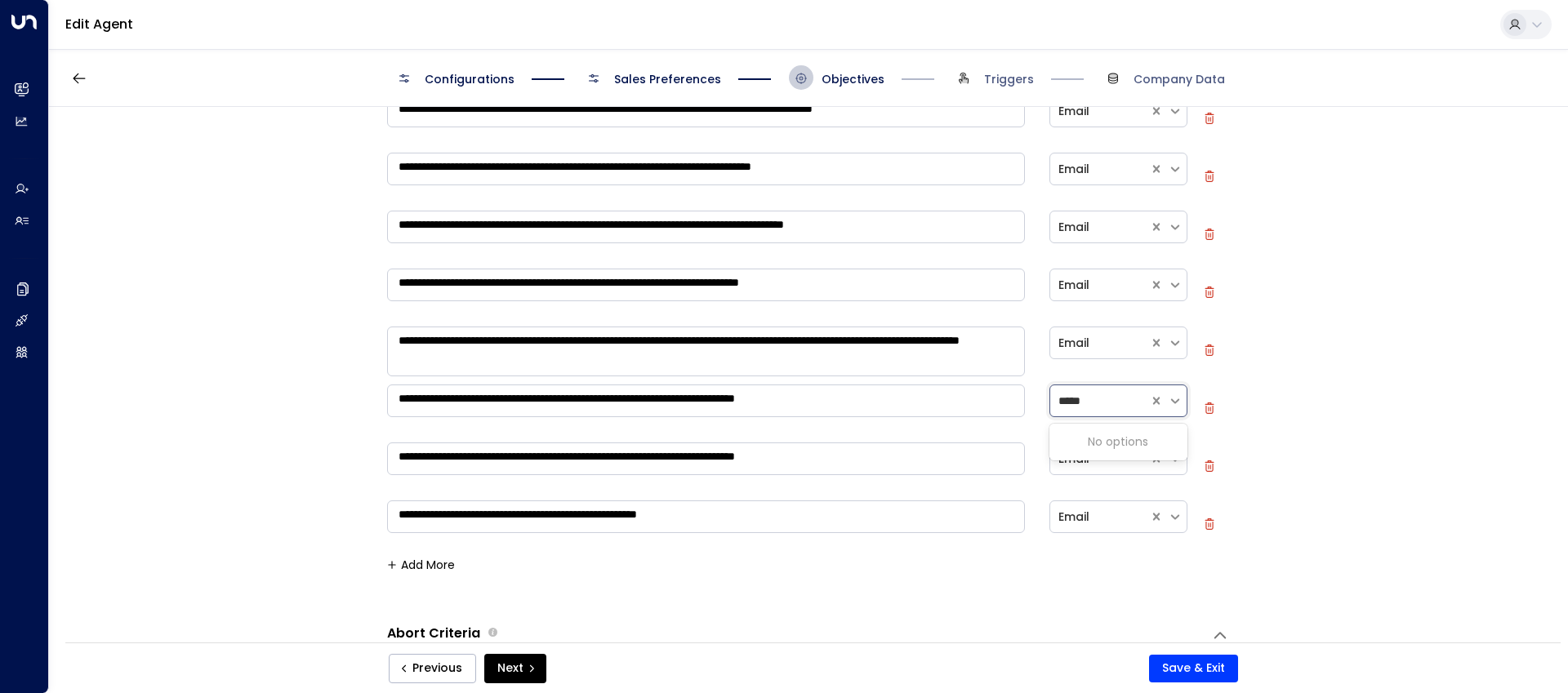
type input "*****"
click at [1291, 443] on div "**********" at bounding box center [808, 379] width 1517 height 546
click at [1175, 401] on icon at bounding box center [1175, 401] width 9 height 5
click at [1049, 440] on div "All" at bounding box center [1119, 442] width 138 height 30
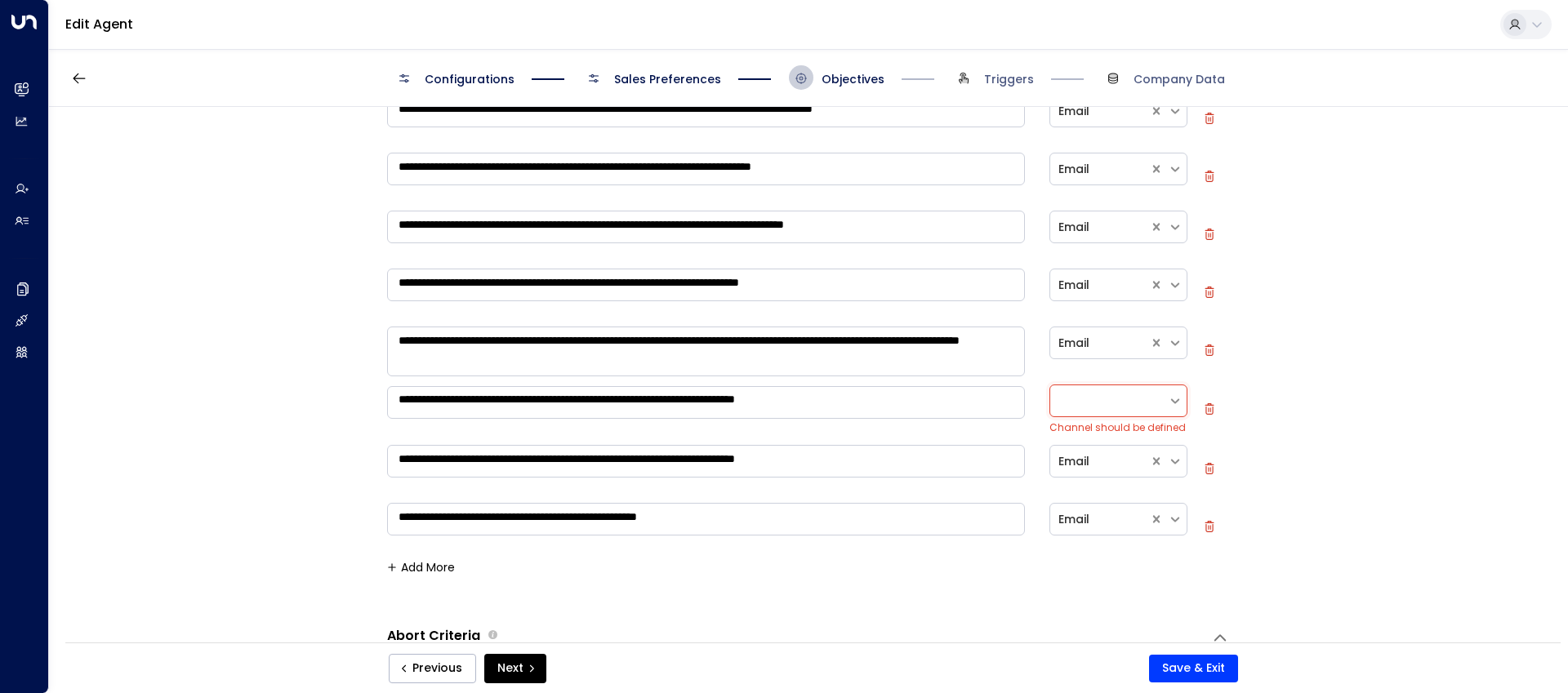
click at [1124, 395] on div at bounding box center [1108, 400] width 101 height 20
click at [1084, 439] on div "All" at bounding box center [1119, 442] width 138 height 30
click at [1095, 397] on div at bounding box center [1108, 400] width 101 height 20
click at [484, 654] on button "Next" at bounding box center [515, 668] width 62 height 30
type input "*****"
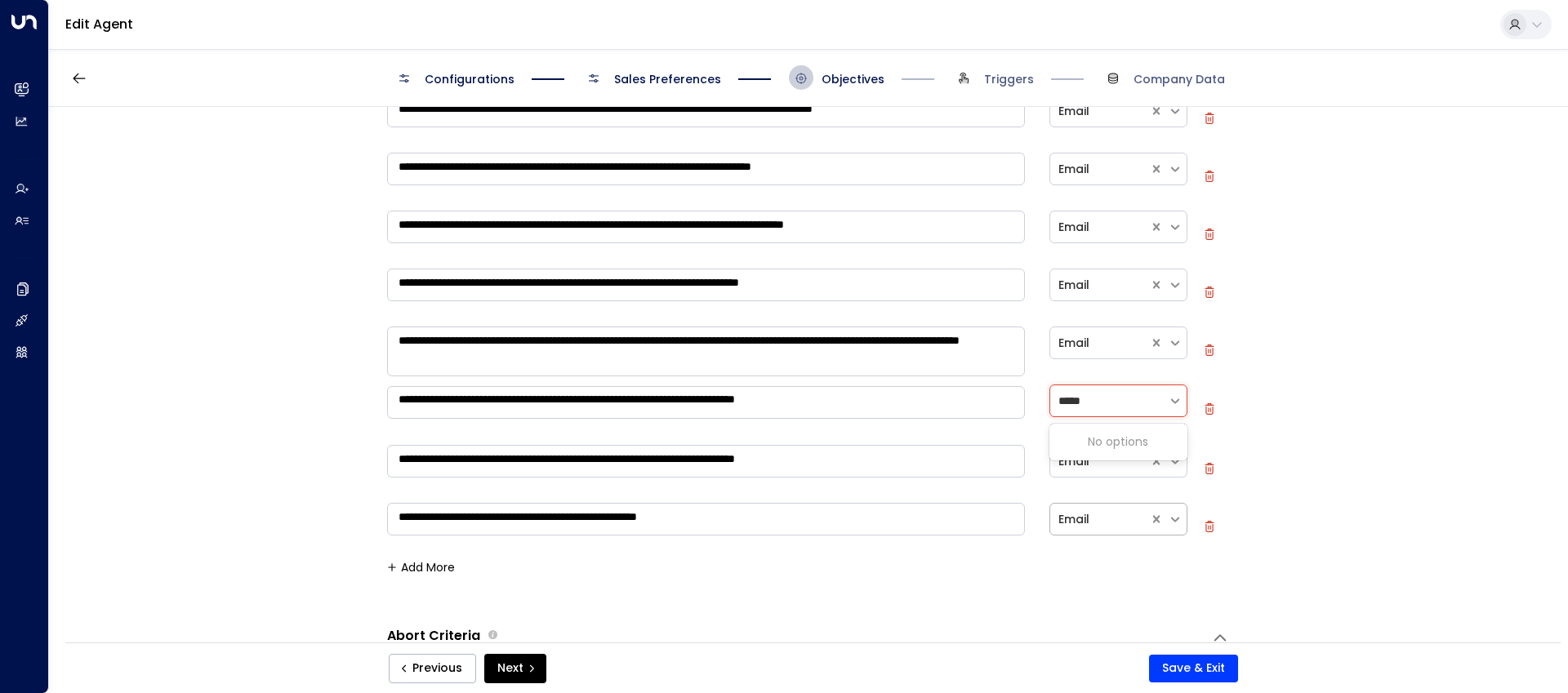
click at [484, 654] on button "Next" at bounding box center [515, 668] width 62 height 30
click at [1405, 515] on div "**********" at bounding box center [808, 379] width 1517 height 546
click at [713, 74] on span "Sales Preferences" at bounding box center [667, 79] width 107 height 16
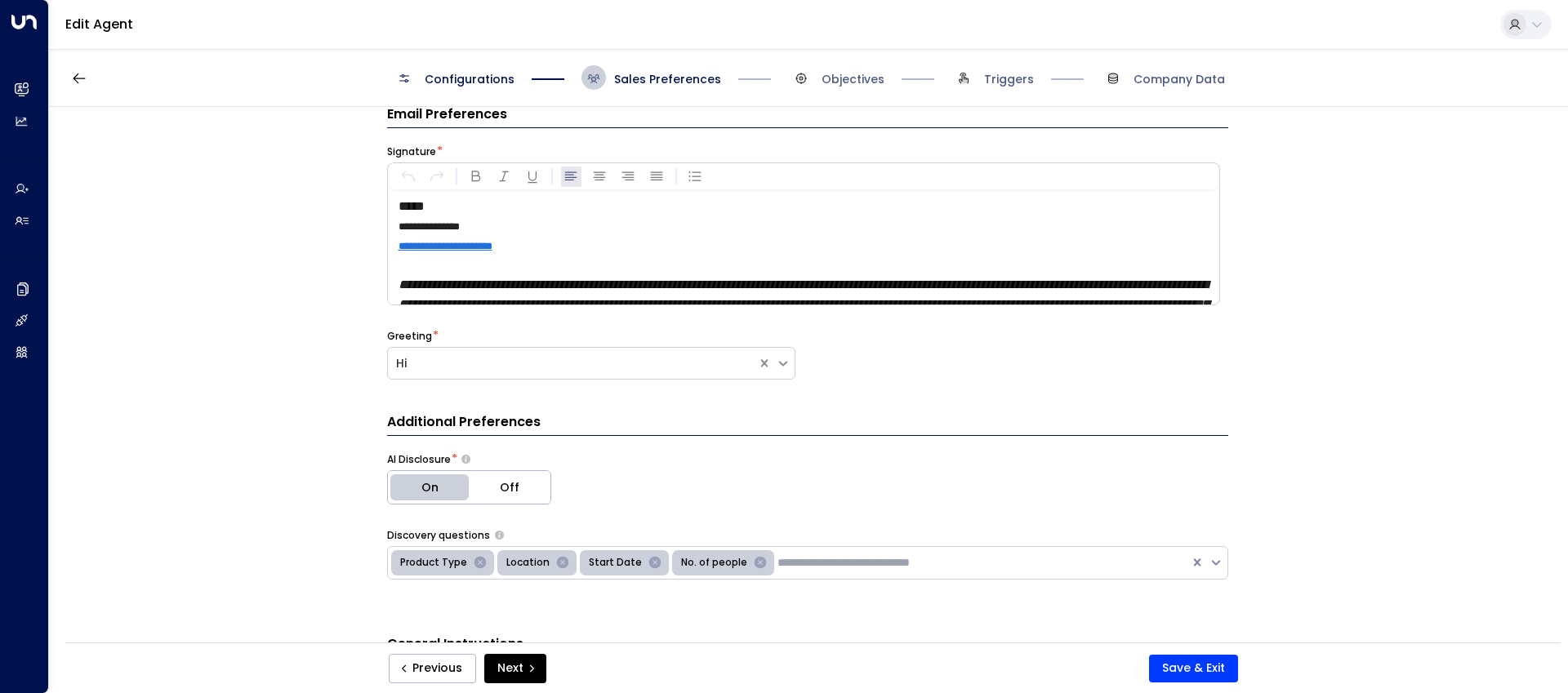
scroll to position [25, 0]
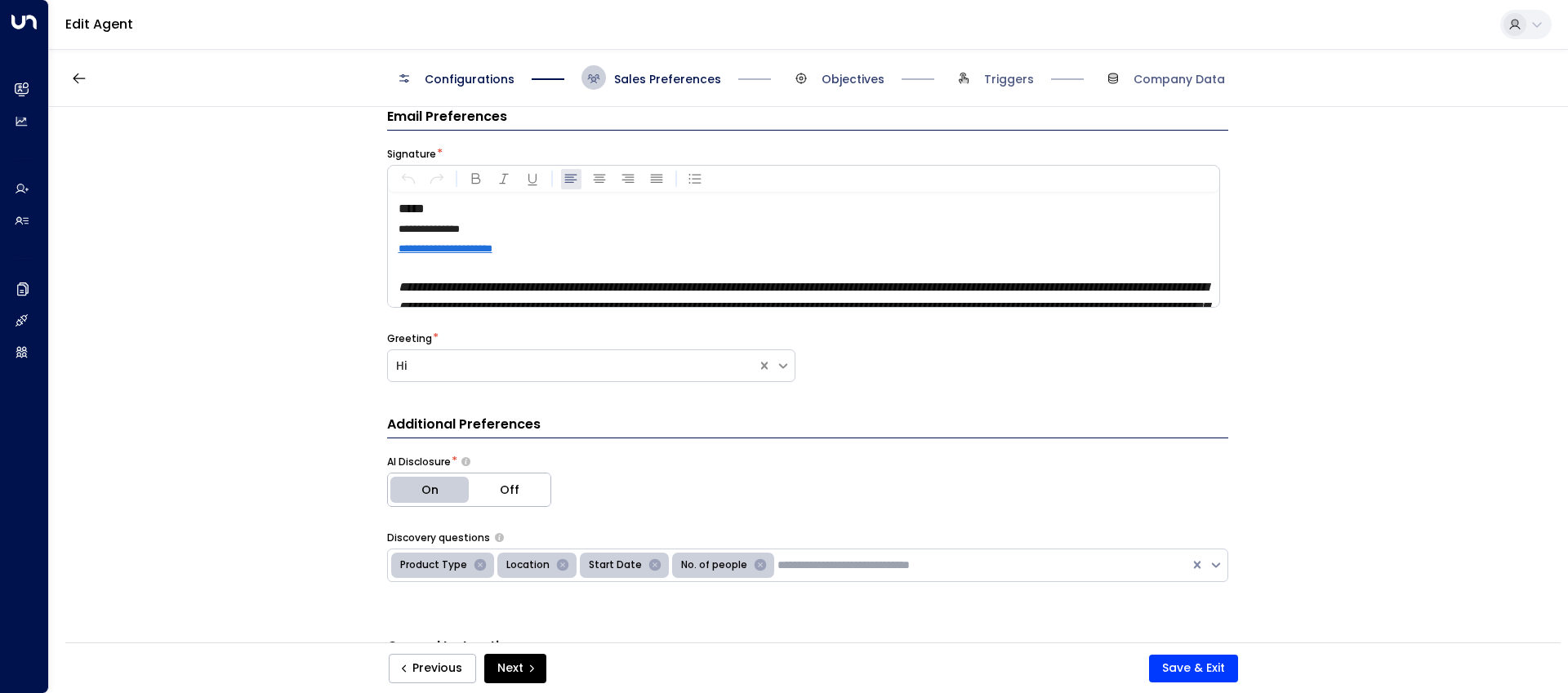
click at [840, 78] on span "Objectives" at bounding box center [853, 79] width 62 height 16
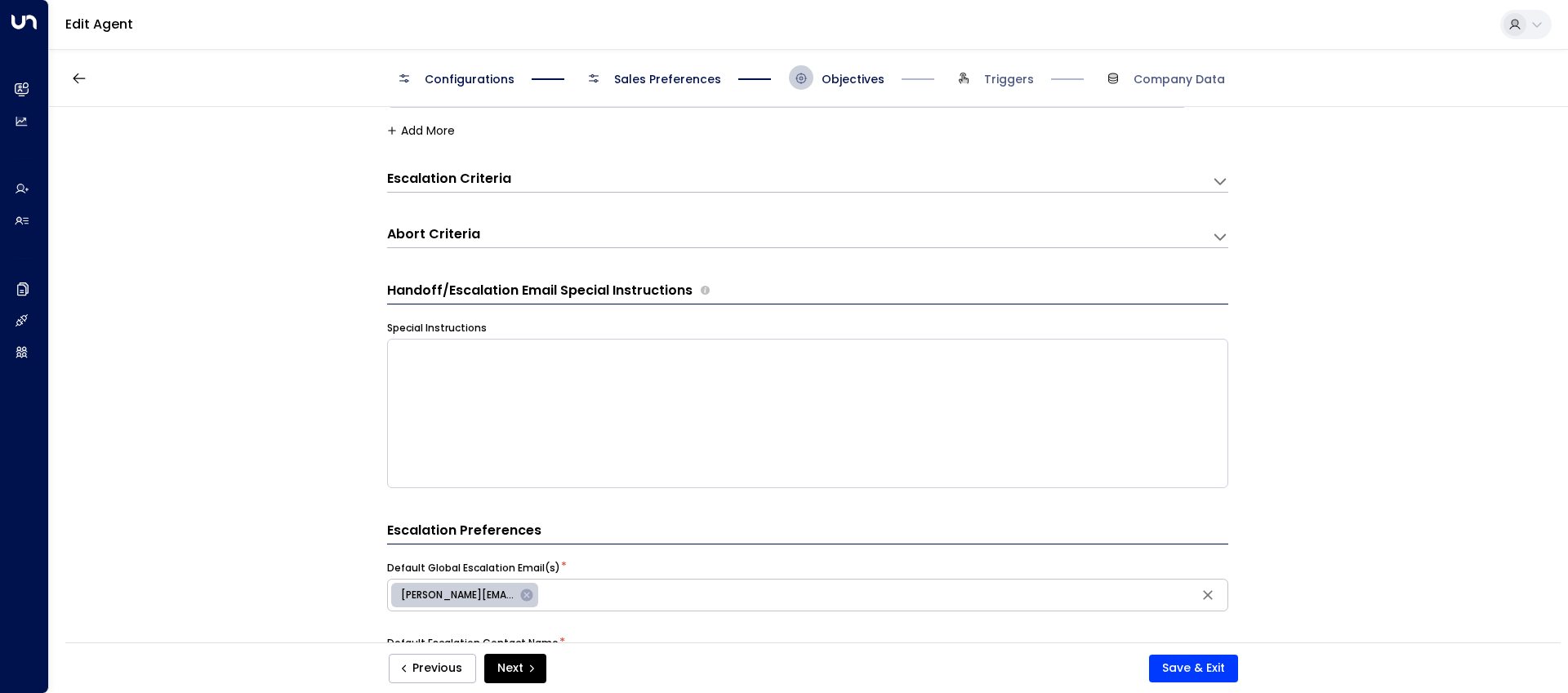
scroll to position [0, 0]
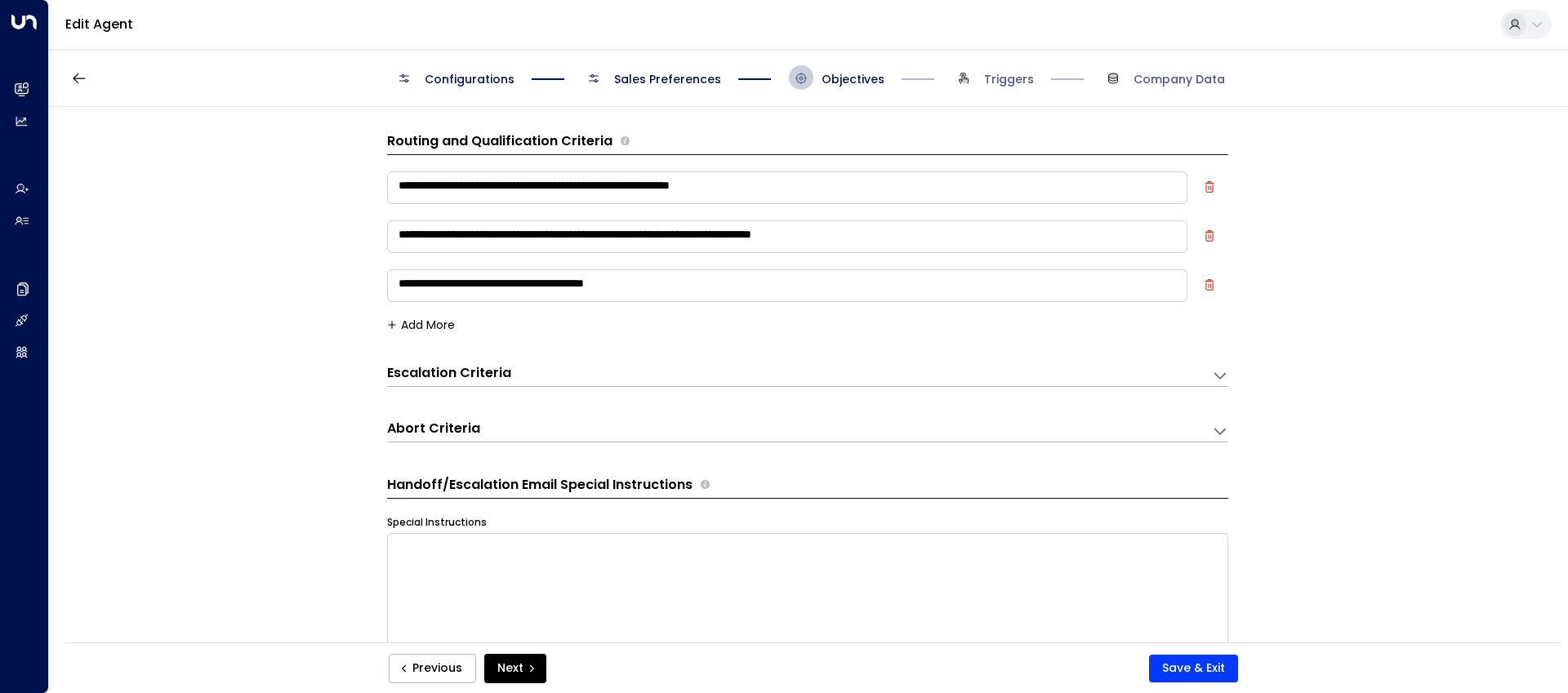
click at [1216, 370] on icon at bounding box center [1219, 375] width 16 height 16
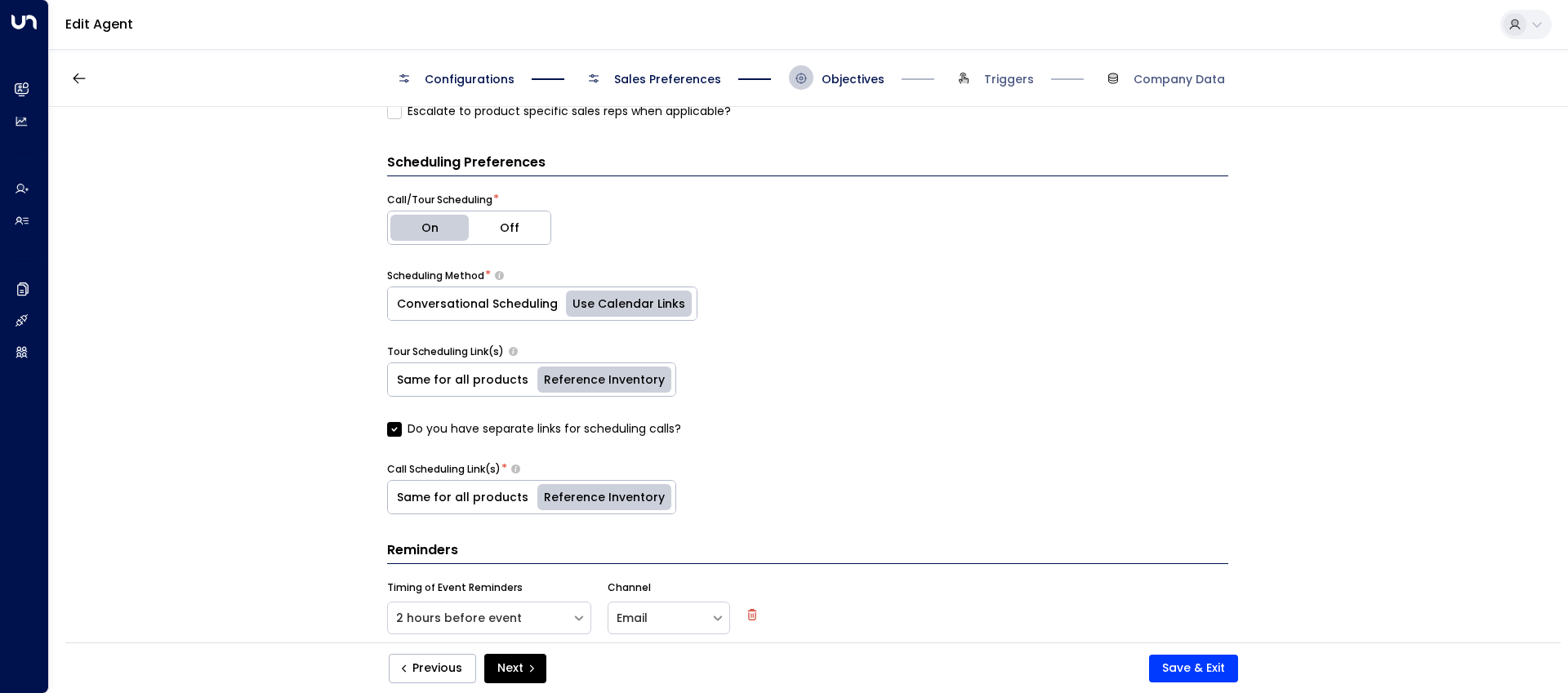
scroll to position [1442, 0]
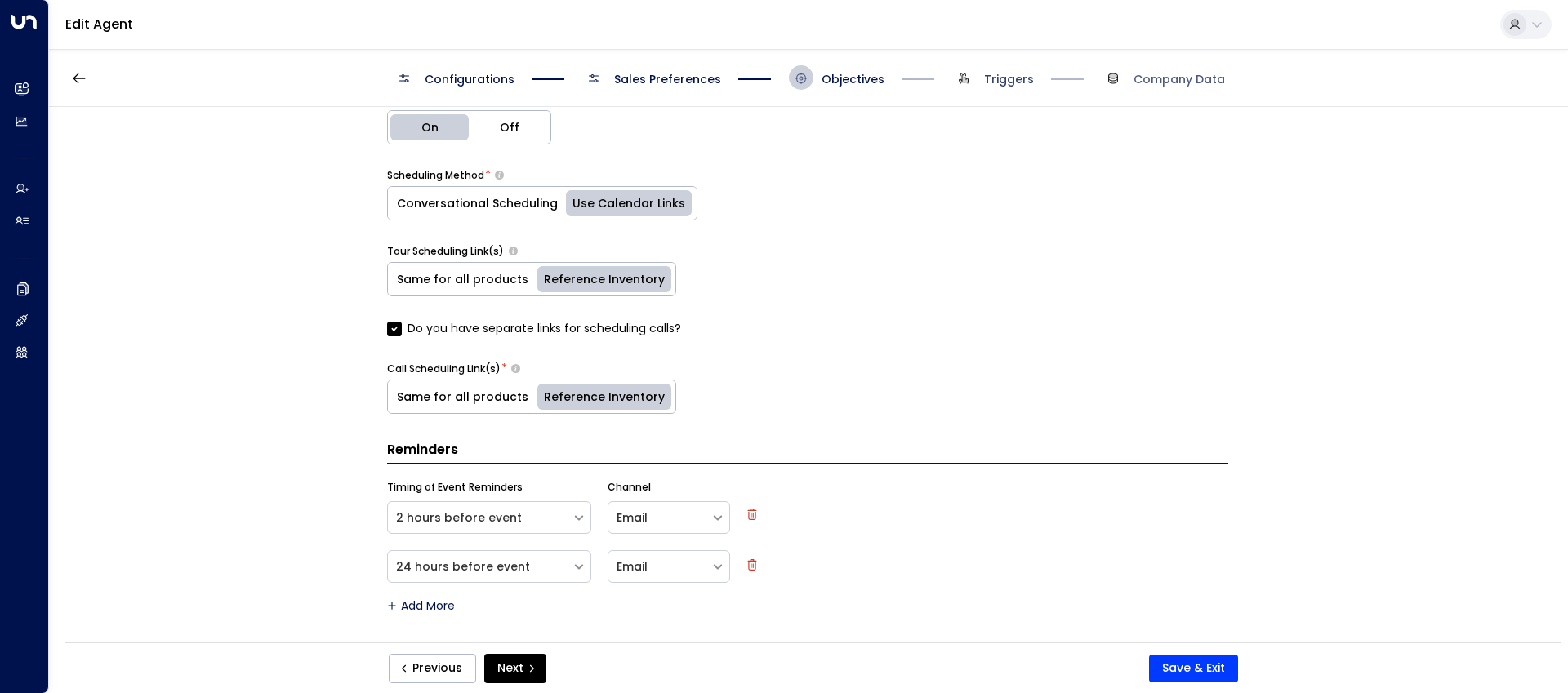
click at [1011, 80] on span "Triggers" at bounding box center [1009, 79] width 50 height 16
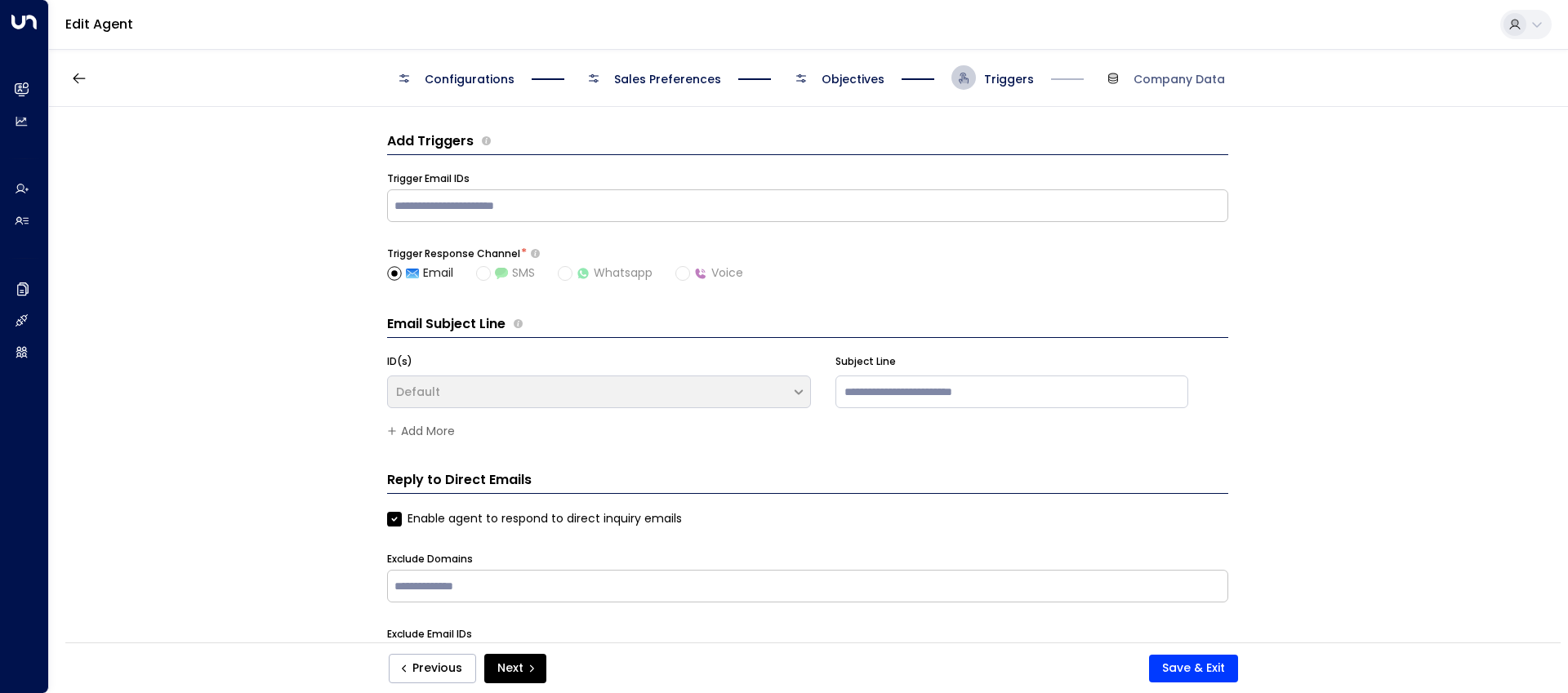
scroll to position [49, 0]
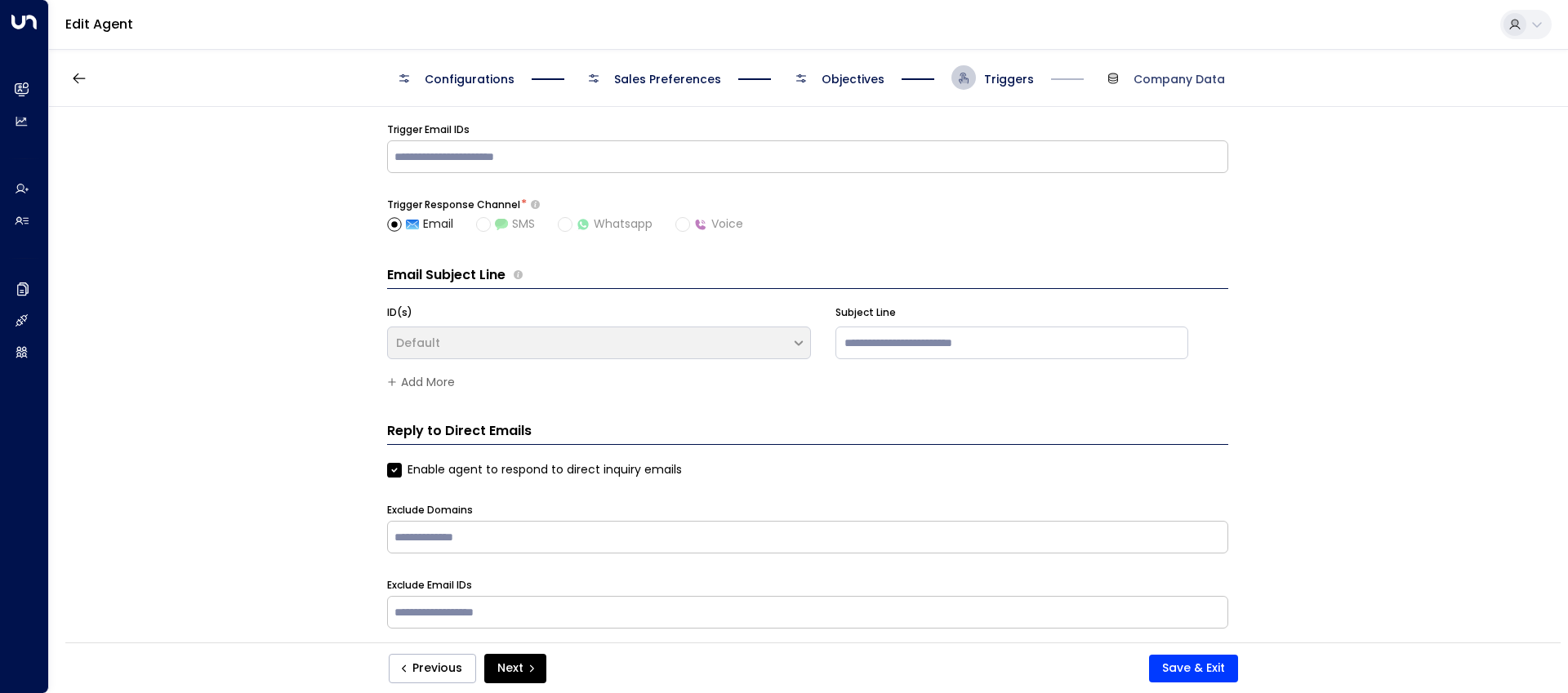
click at [1181, 80] on span "Company Data" at bounding box center [1178, 79] width 91 height 16
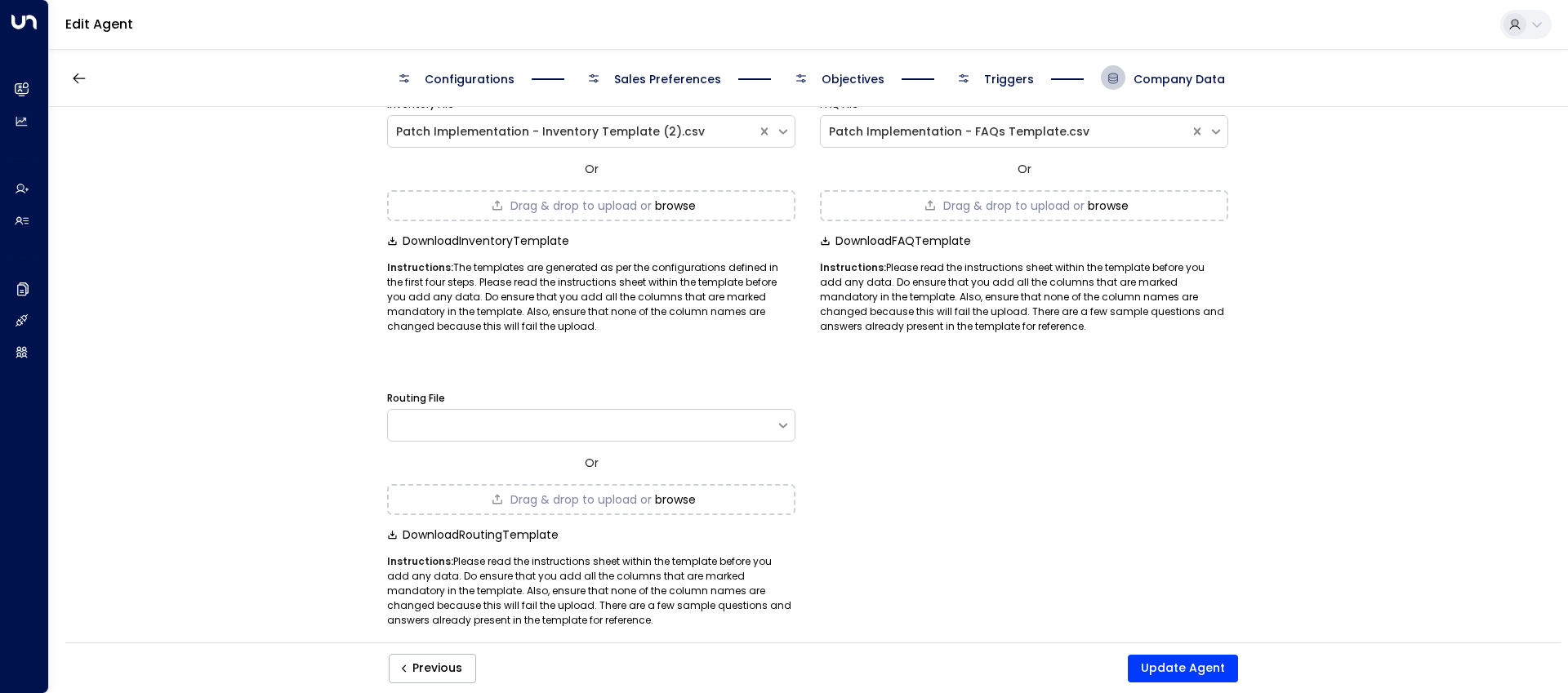
scroll to position [90, 0]
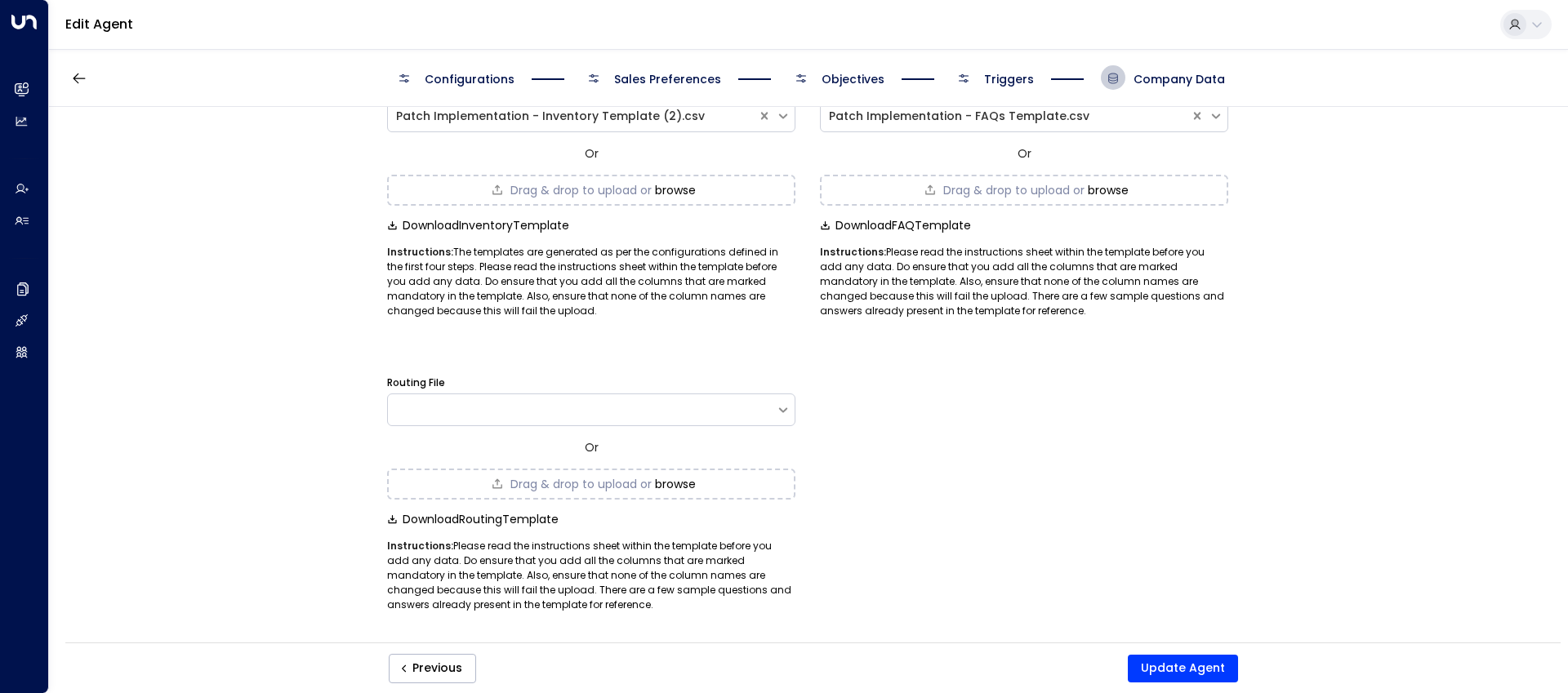
click at [470, 69] on span "Configurations" at bounding box center [453, 78] width 123 height 25
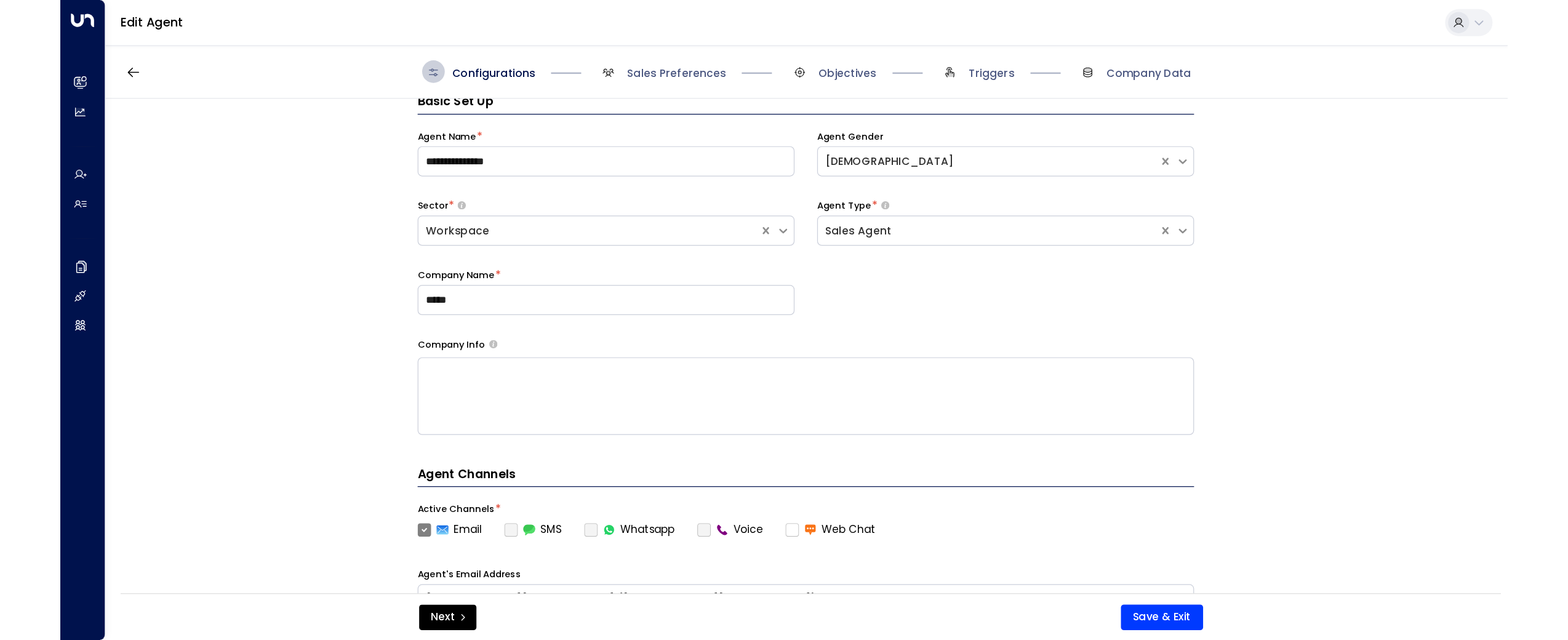
scroll to position [19, 0]
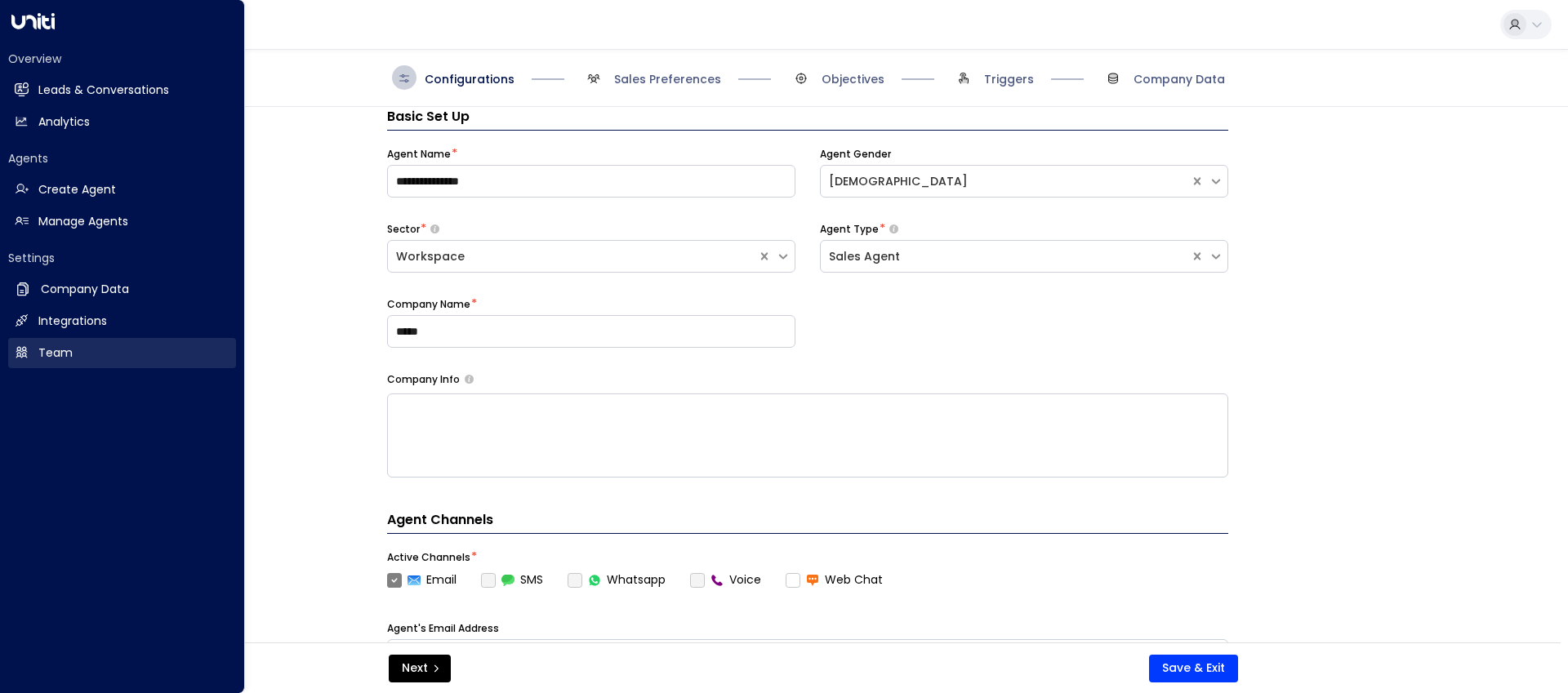
click at [66, 346] on h2 "Team" at bounding box center [56, 353] width 35 height 17
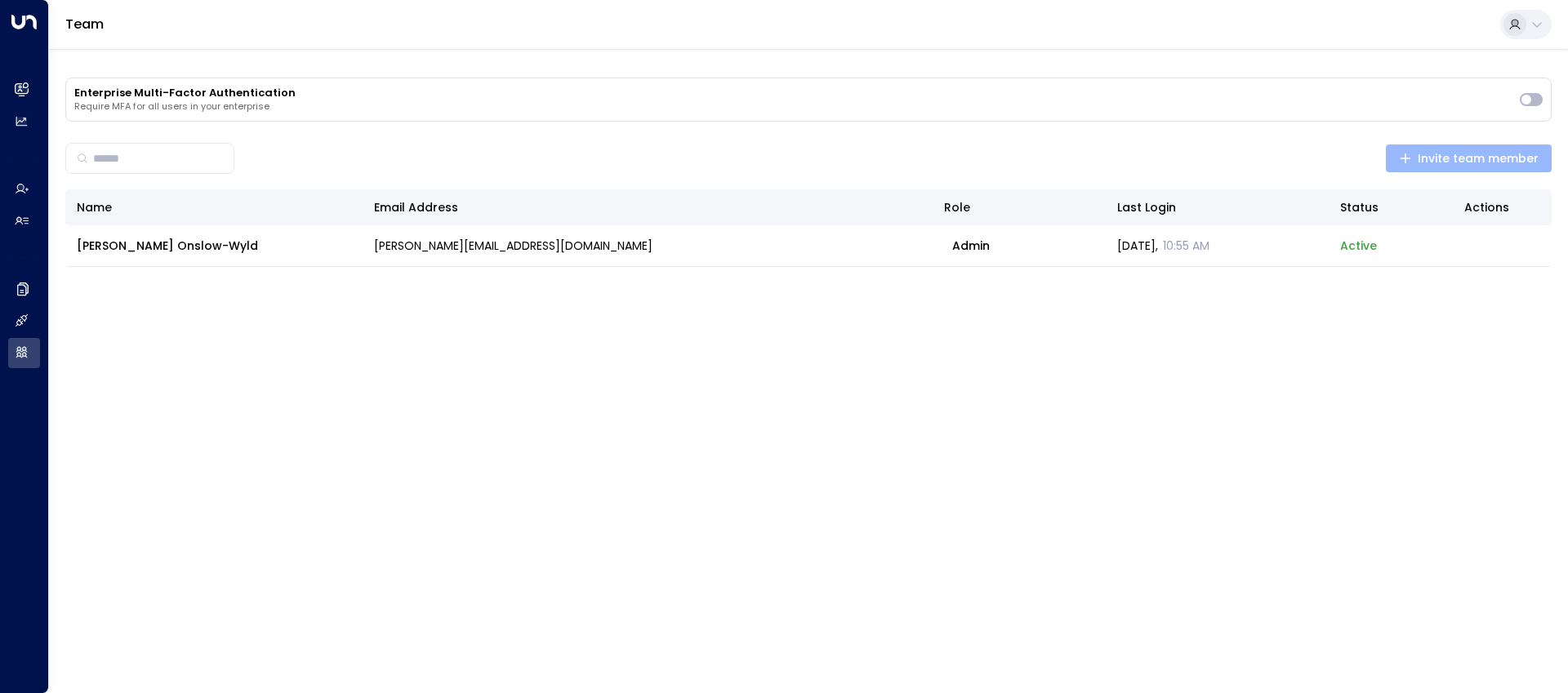
click at [1465, 156] on span "Invite team member" at bounding box center [1469, 158] width 140 height 20
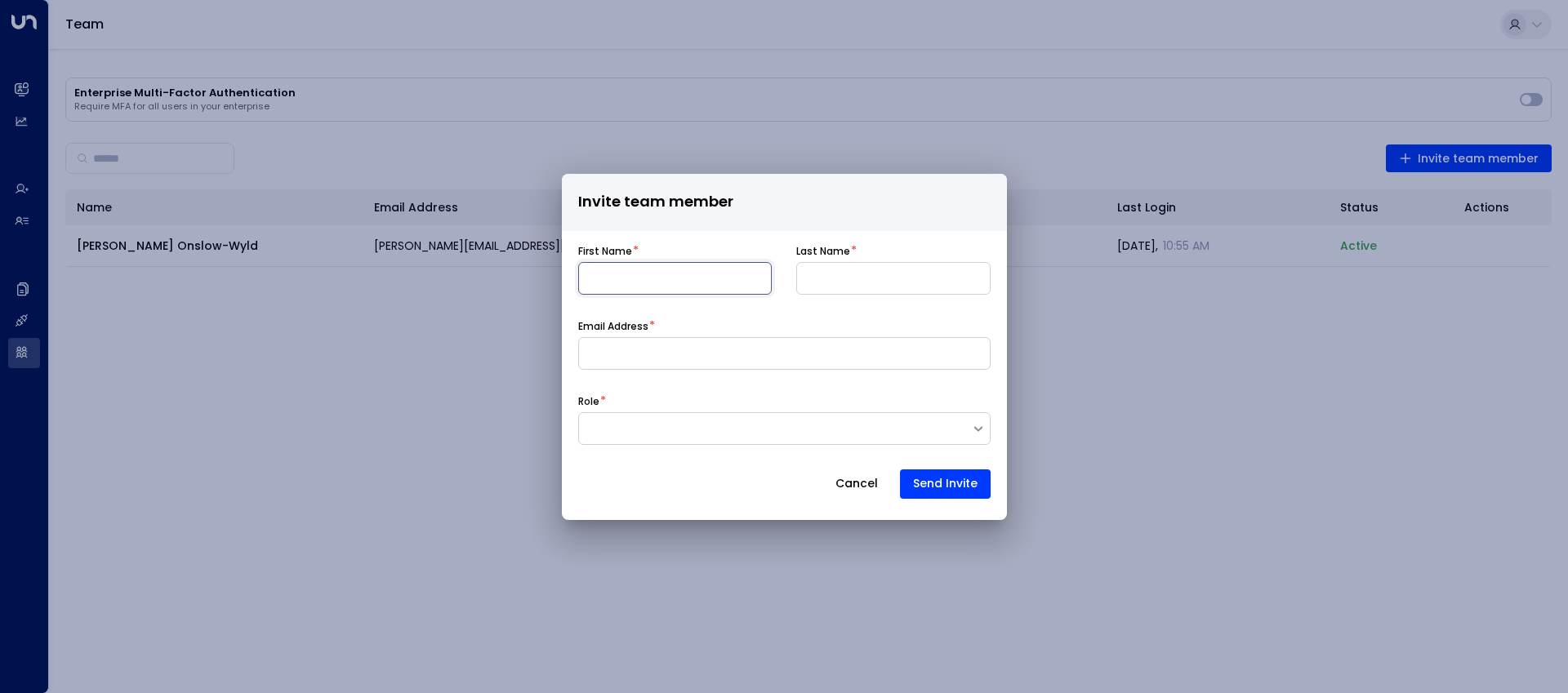
click at [717, 265] on body "Overview Leads & Conversations Leads & Conversations Analytics Analytics Agents…" at bounding box center [784, 139] width 1568 height 279
type input "****"
type input "*****"
type input "**********"
click at [727, 422] on div at bounding box center [775, 427] width 392 height 16
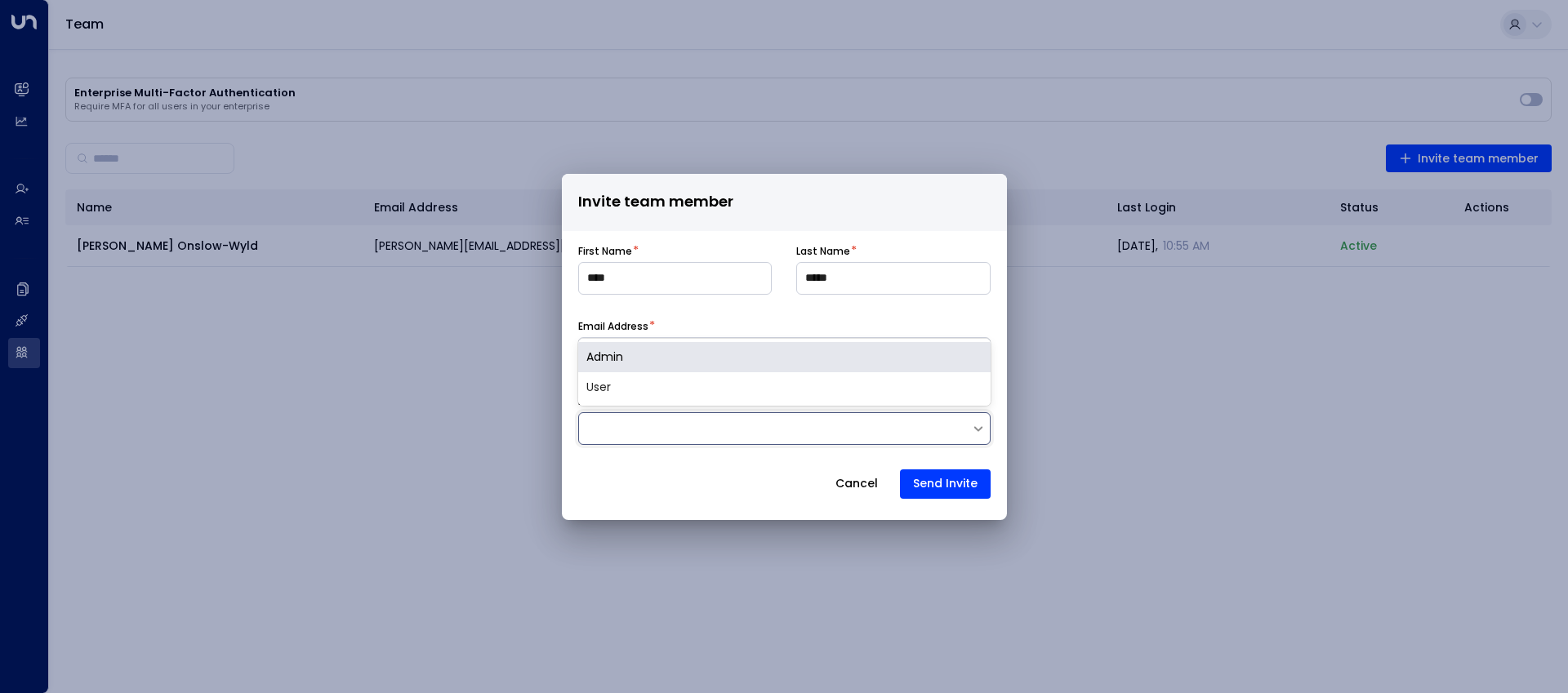
click at [704, 428] on div at bounding box center [775, 427] width 392 height 16
click at [622, 353] on div "Admin" at bounding box center [784, 356] width 412 height 30
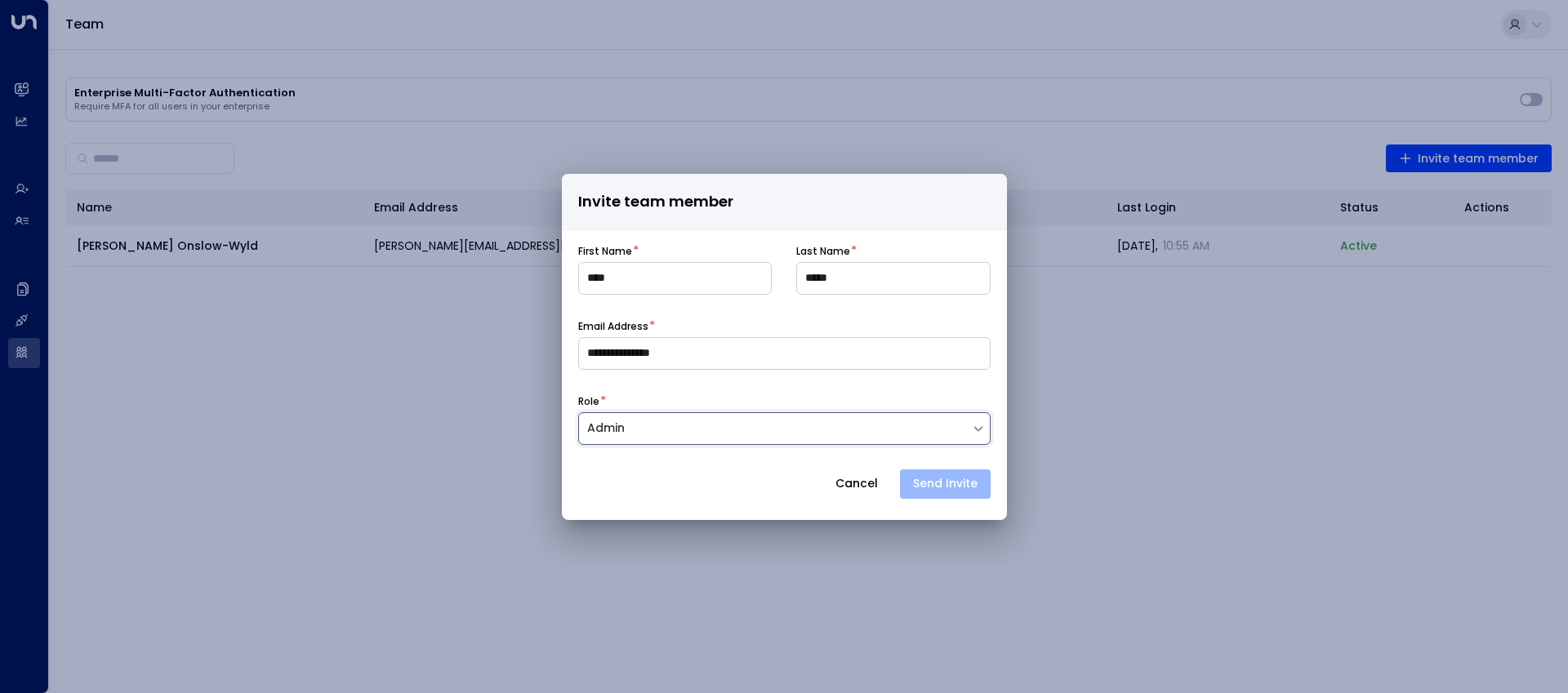
click at [953, 488] on button "Send Invite" at bounding box center [945, 484] width 90 height 30
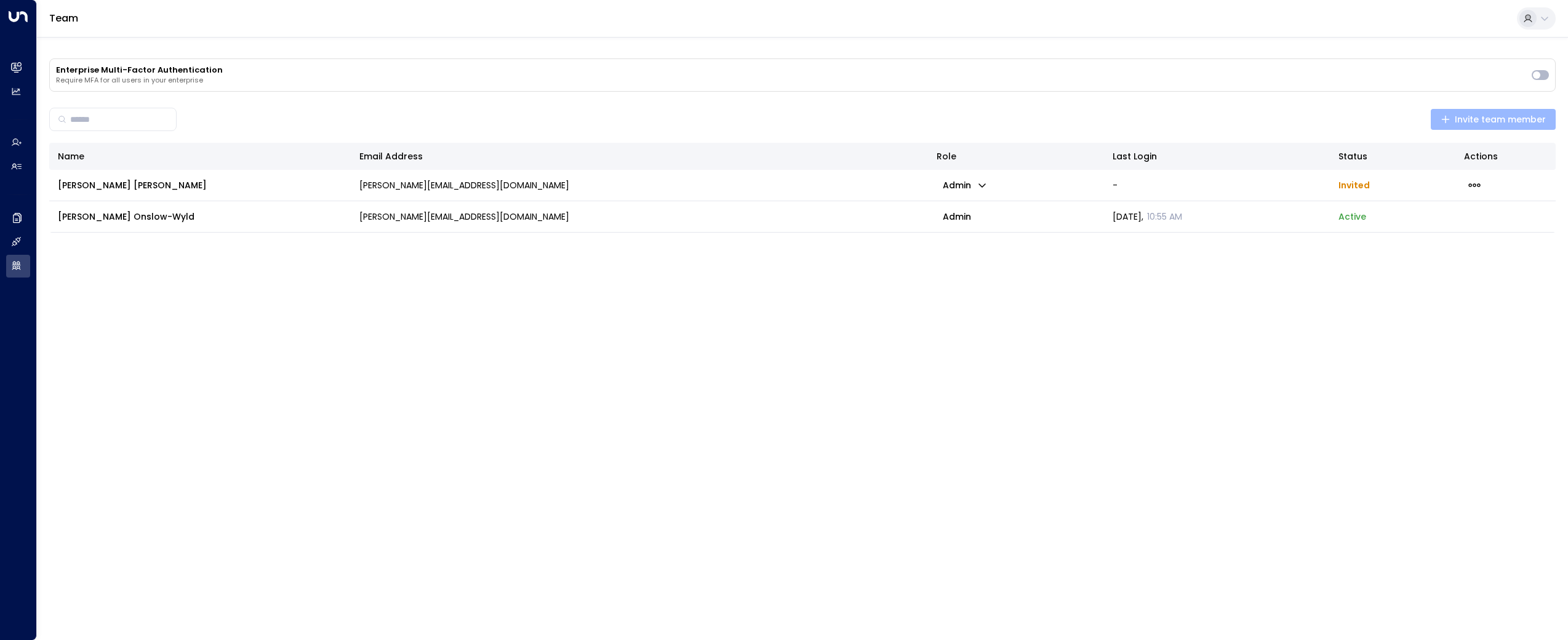
click at [1466, 117] on span "Invite team member" at bounding box center [1493, 119] width 106 height 15
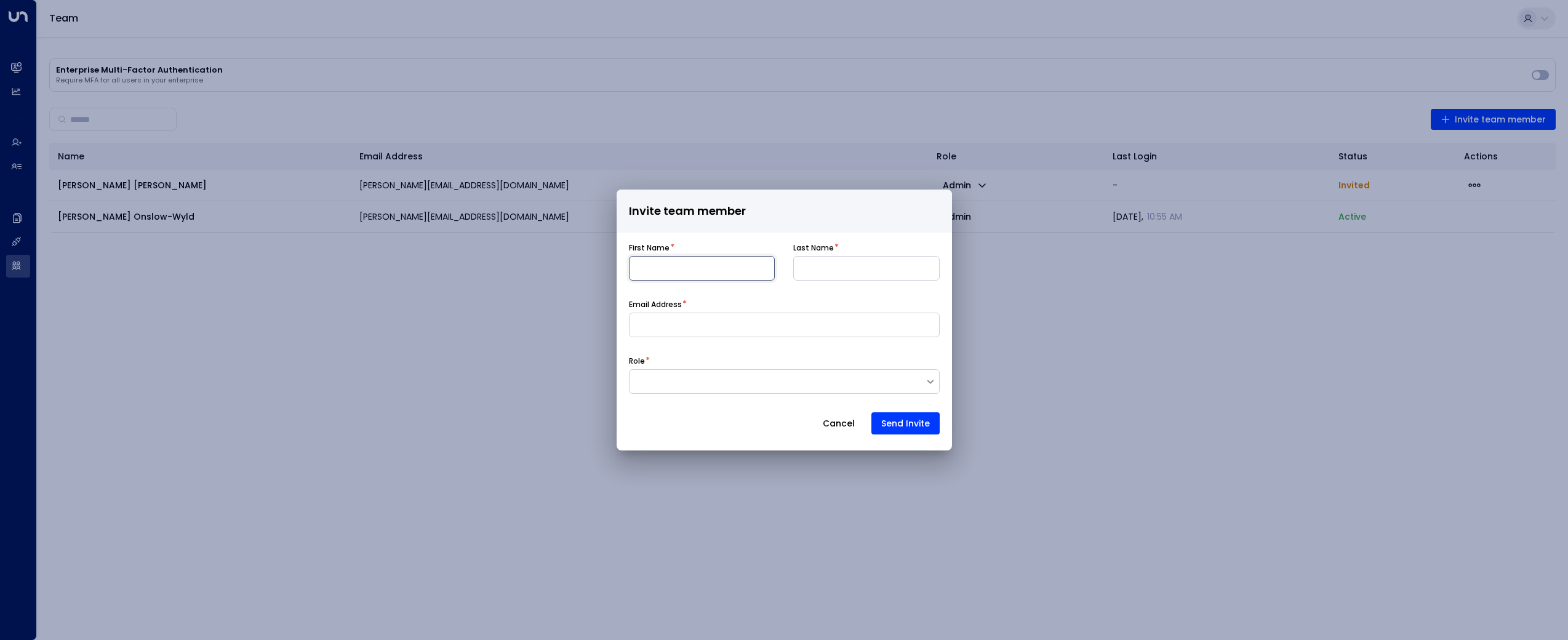
click at [661, 266] on input at bounding box center [702, 269] width 146 height 25
type input "*****"
type input "******"
type input "**********"
click at [812, 381] on div at bounding box center [777, 382] width 295 height 12
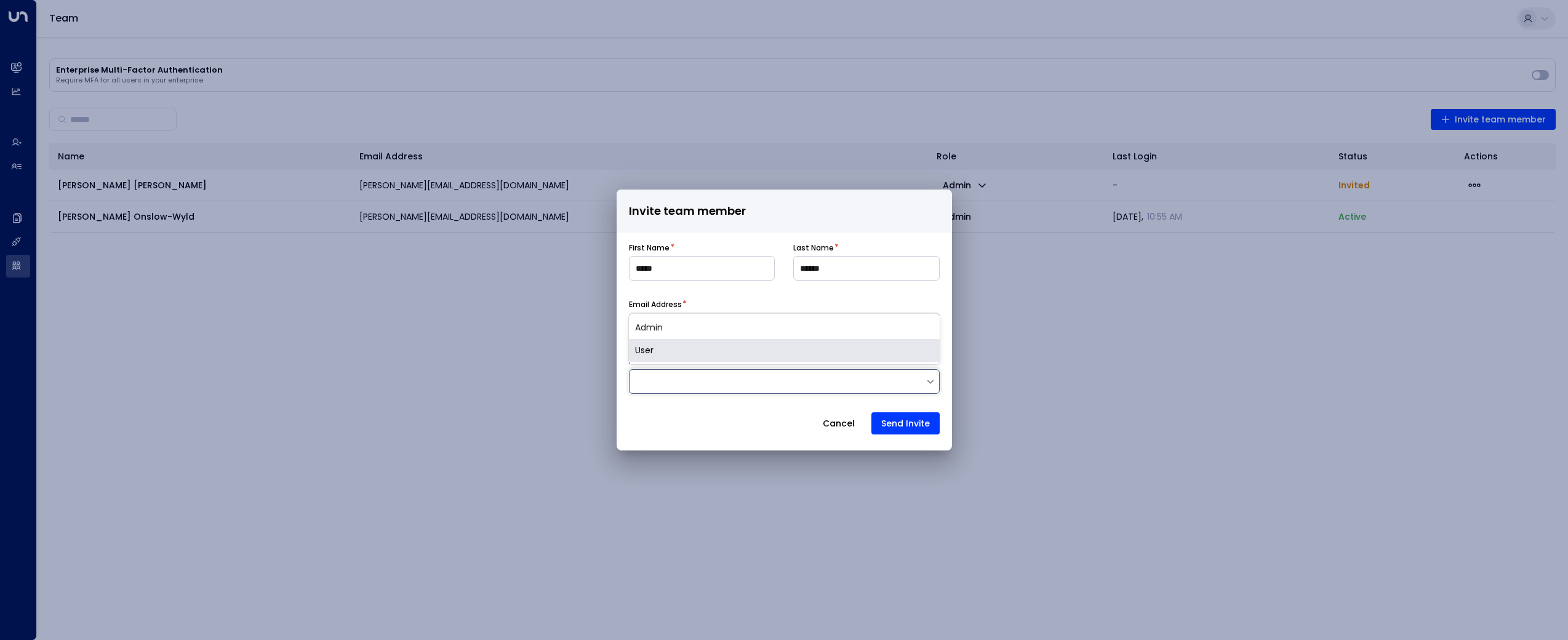
click at [749, 345] on div "User" at bounding box center [784, 350] width 310 height 22
click at [882, 385] on div "User" at bounding box center [777, 382] width 283 height 13
click at [784, 328] on div "Admin" at bounding box center [784, 327] width 310 height 22
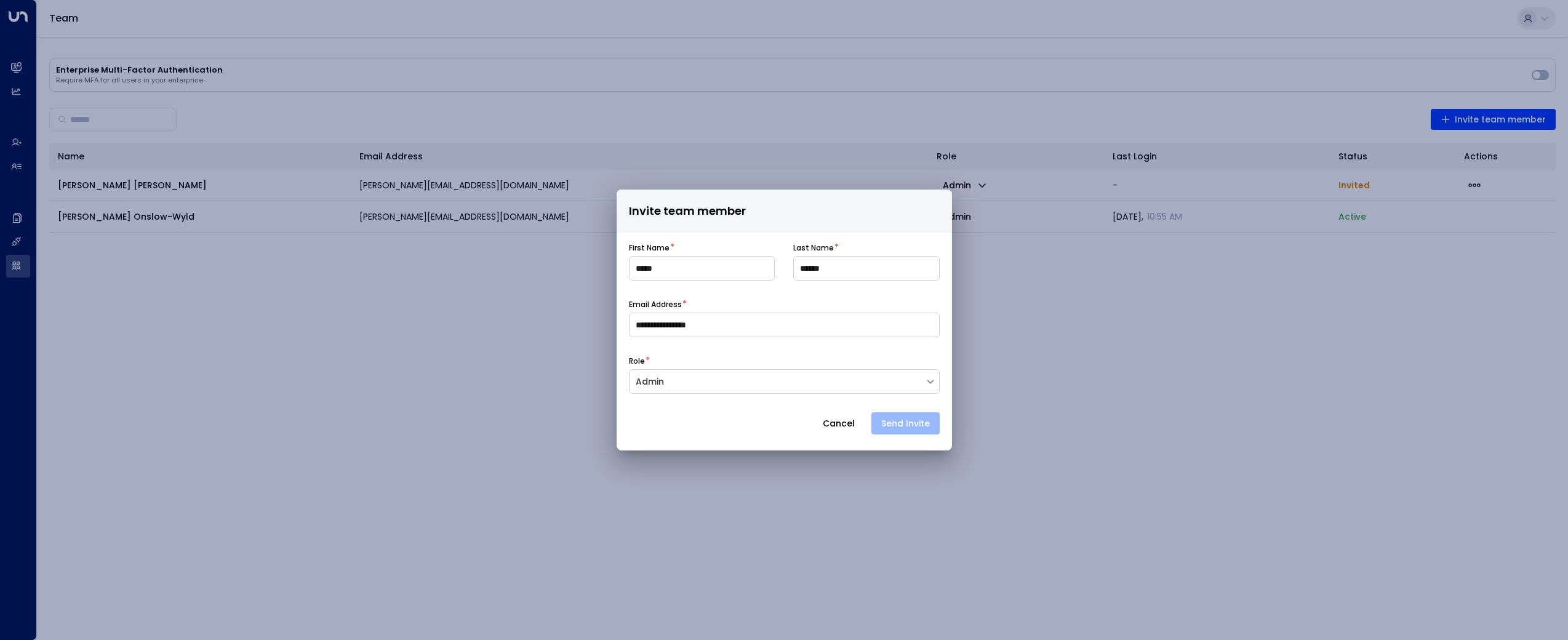
click at [899, 419] on button "Send Invite" at bounding box center [905, 424] width 68 height 22
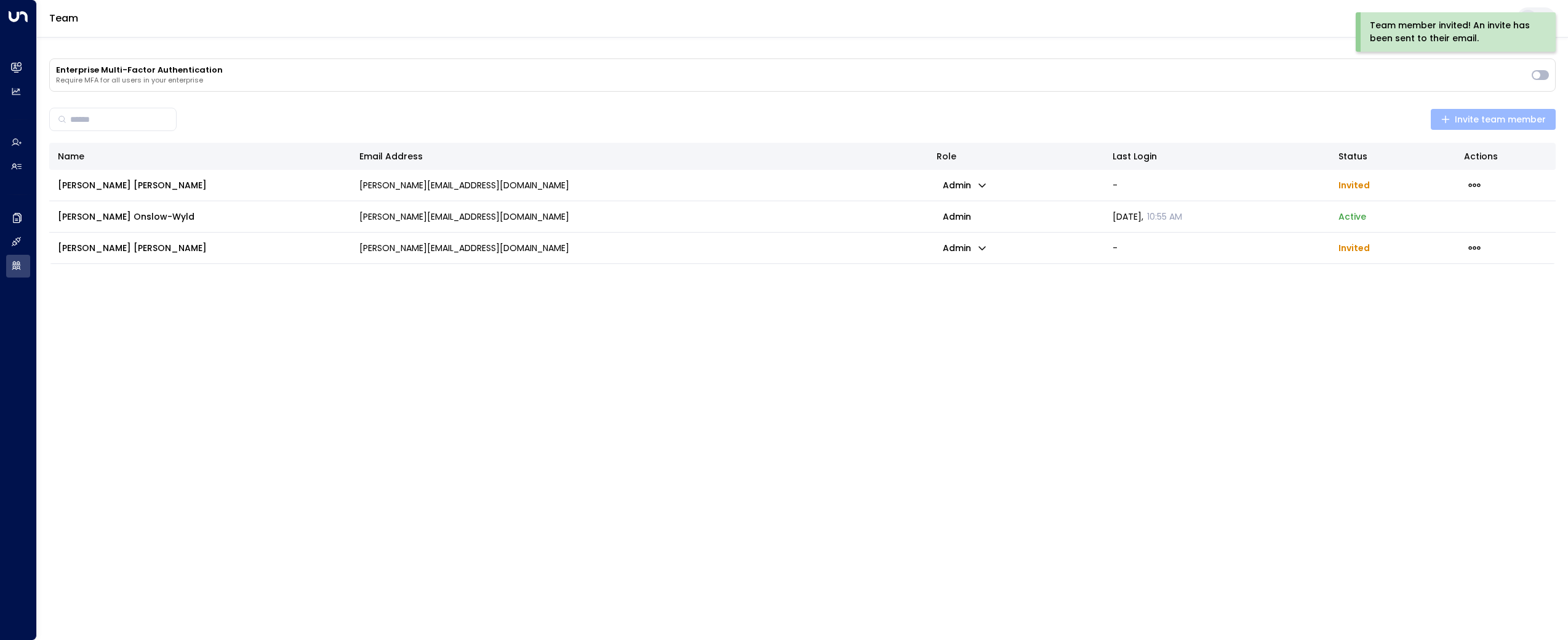
click at [1438, 119] on button "Invite team member" at bounding box center [1493, 119] width 125 height 21
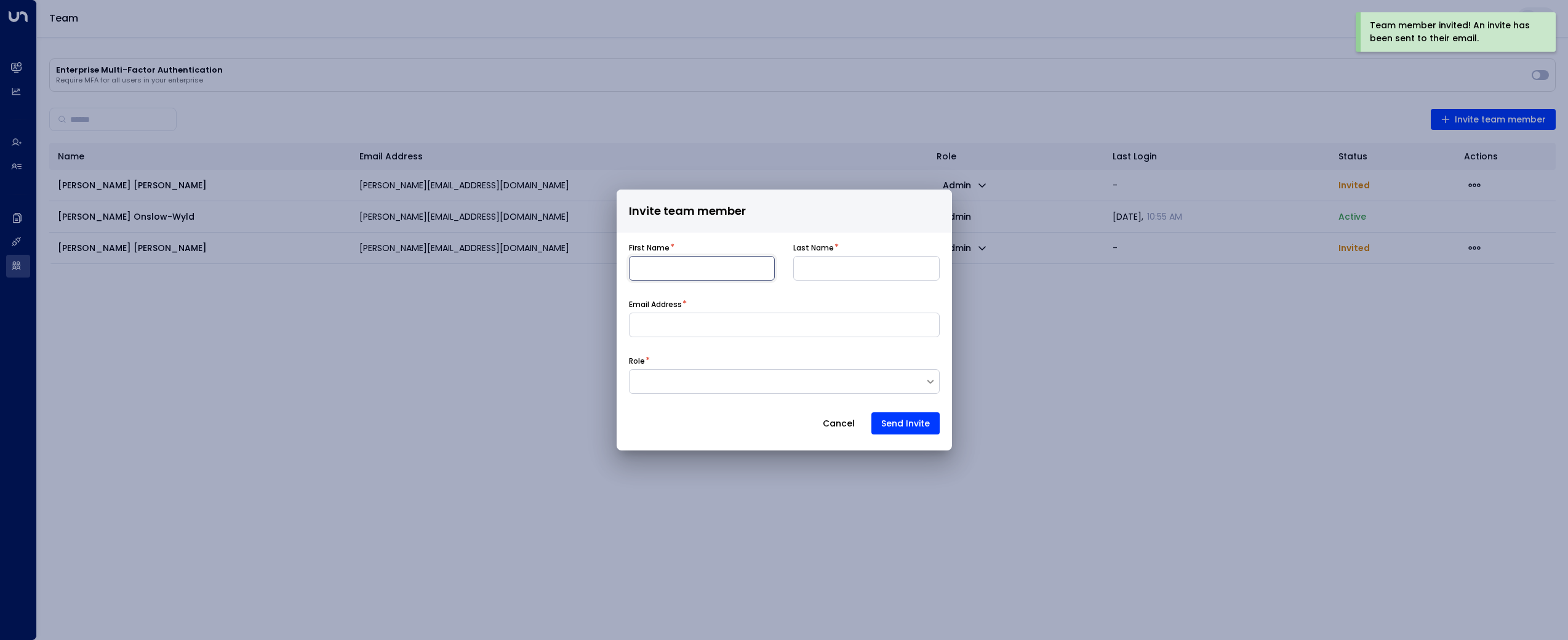
click at [691, 280] on input at bounding box center [702, 269] width 146 height 25
type input "*****"
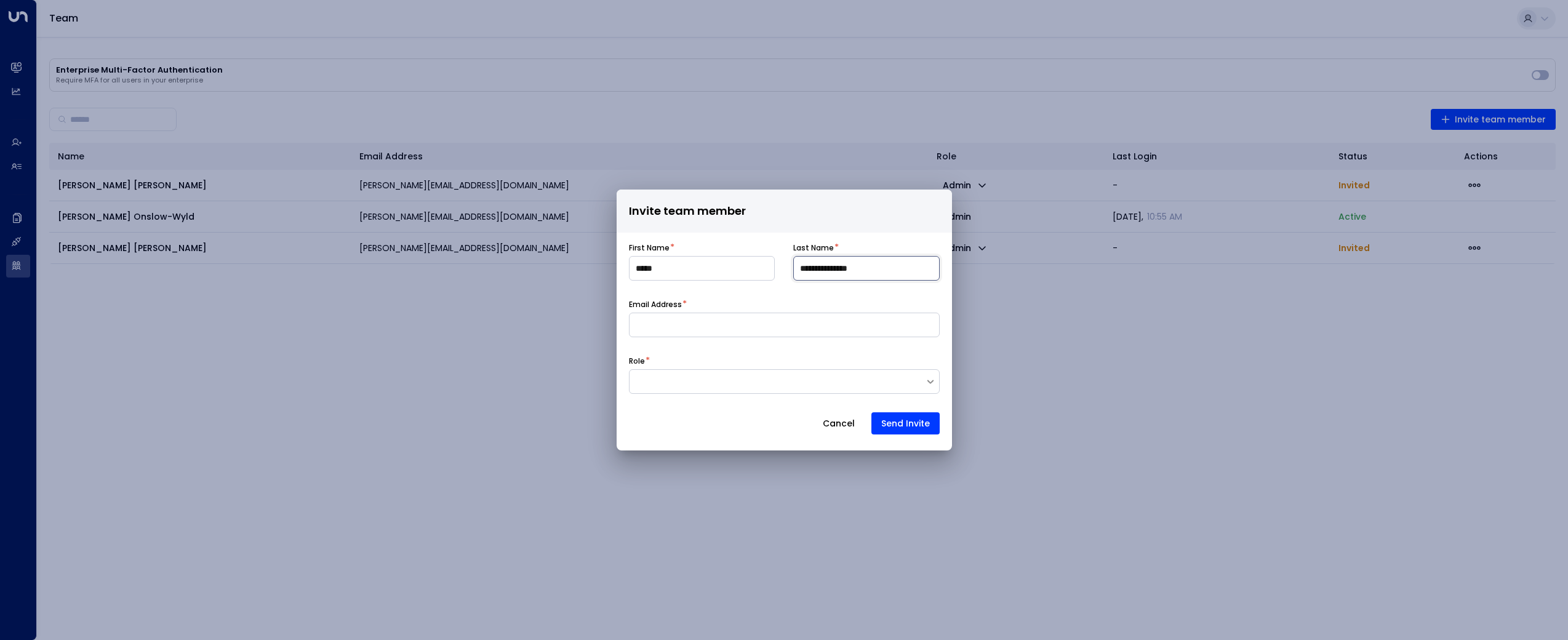
type input "**********"
click at [734, 334] on input at bounding box center [784, 325] width 310 height 25
type input "**********"
click at [740, 395] on form "**********" at bounding box center [784, 338] width 310 height 192
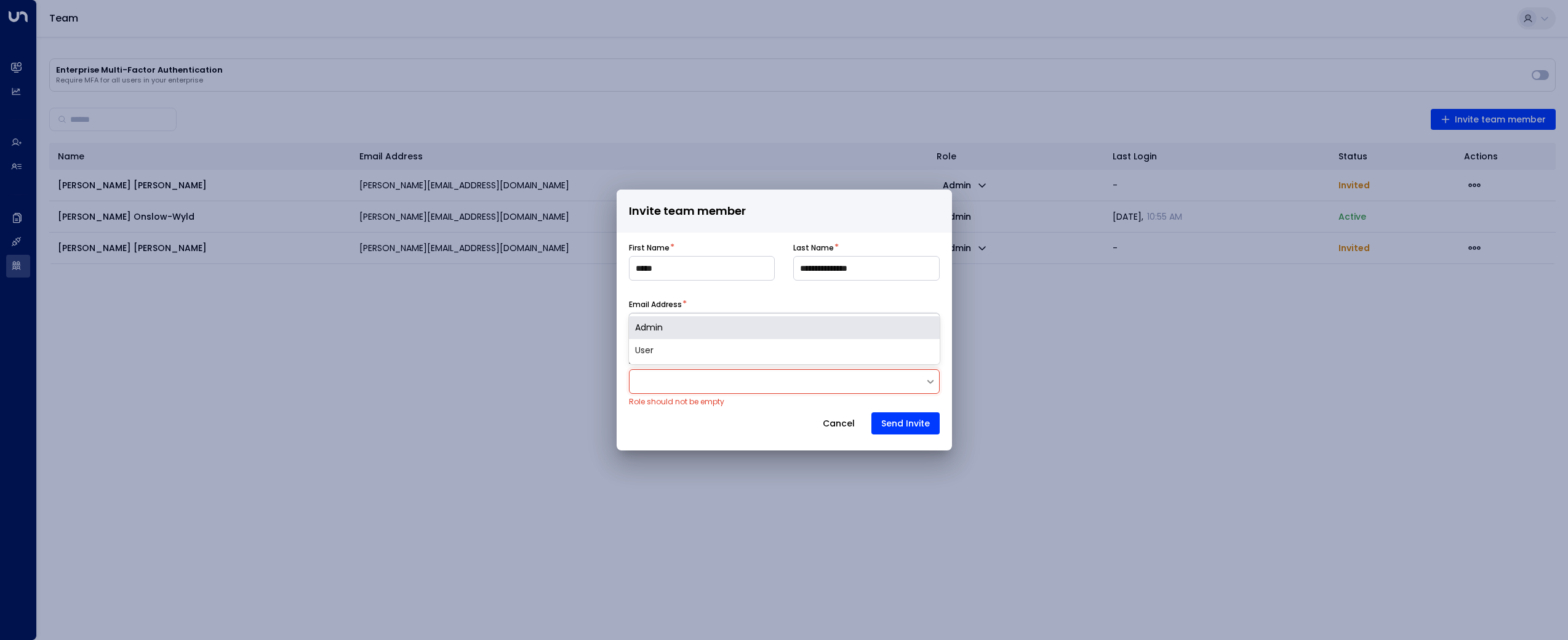
click at [706, 387] on div at bounding box center [777, 382] width 295 height 12
click at [698, 326] on div "Admin" at bounding box center [784, 327] width 310 height 22
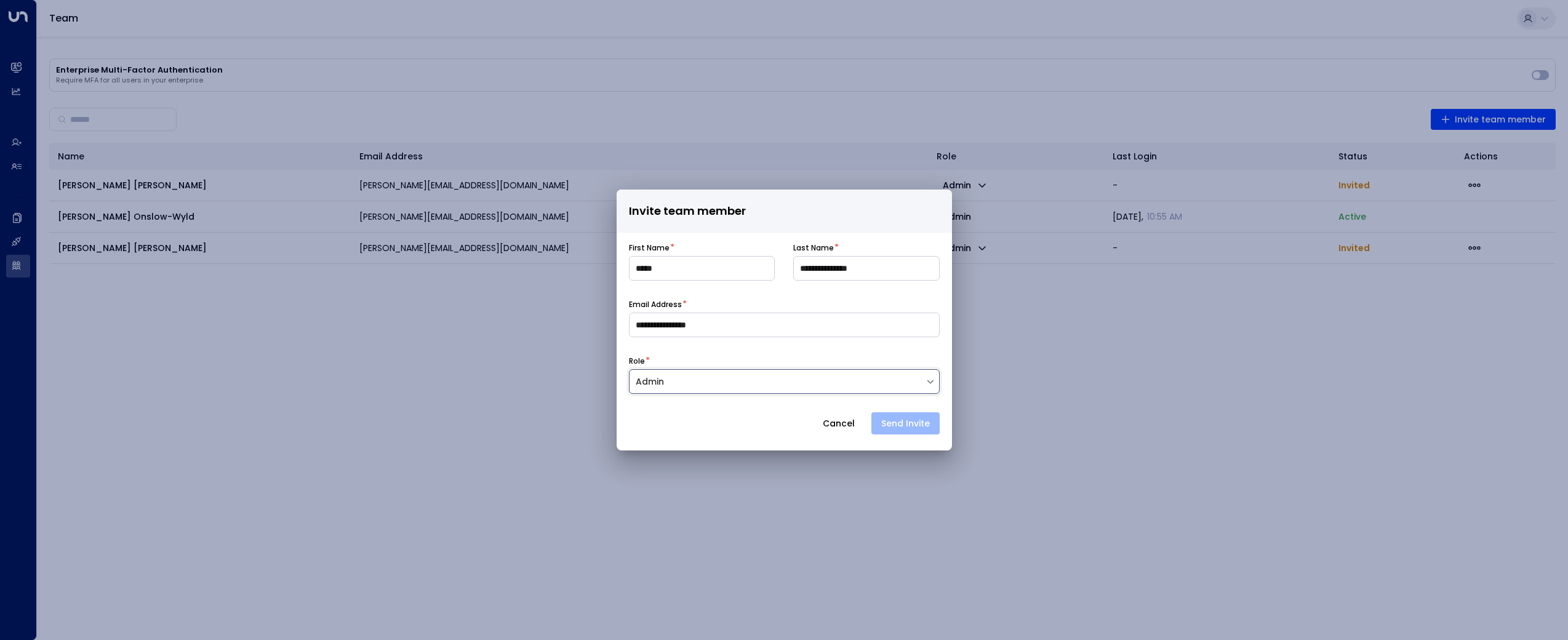
click at [906, 429] on button "Send Invite" at bounding box center [905, 424] width 68 height 22
